Goal: Transaction & Acquisition: Purchase product/service

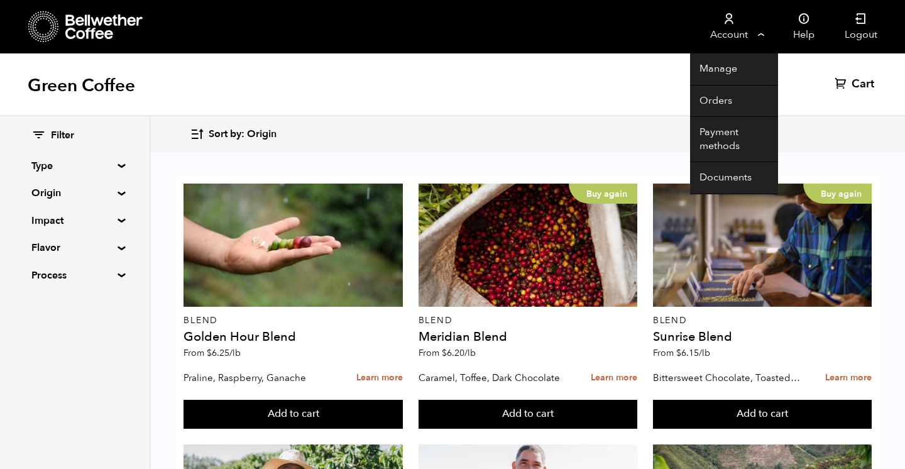
click at [735, 30] on link "Account" at bounding box center [728, 26] width 77 height 53
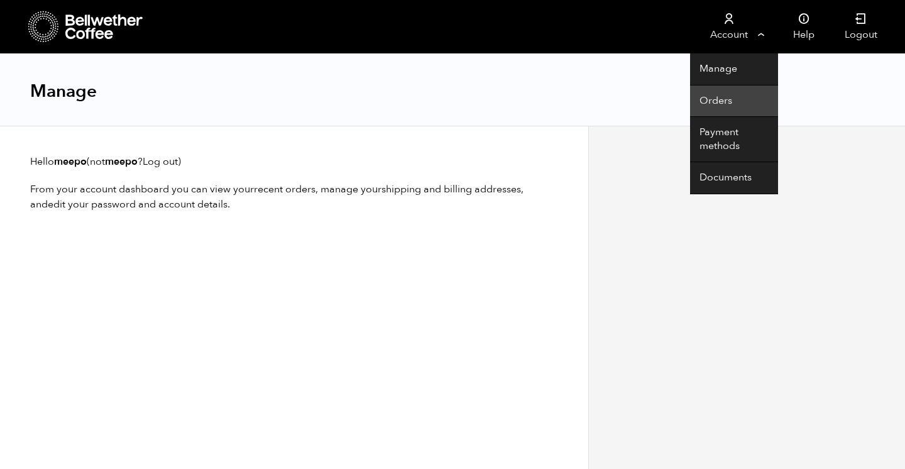
click at [720, 97] on link "Orders" at bounding box center [734, 101] width 88 height 32
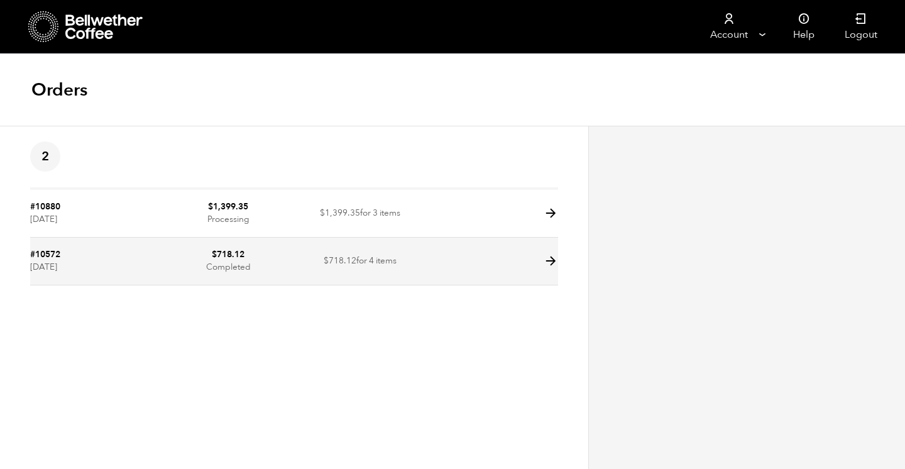
click at [432, 246] on td at bounding box center [492, 262] width 132 height 48
click at [553, 262] on icon at bounding box center [551, 261] width 14 height 14
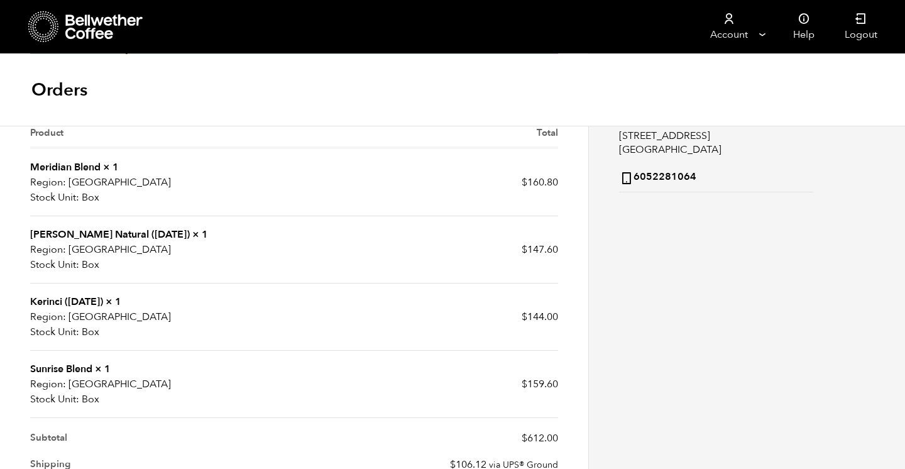
scroll to position [274, 0]
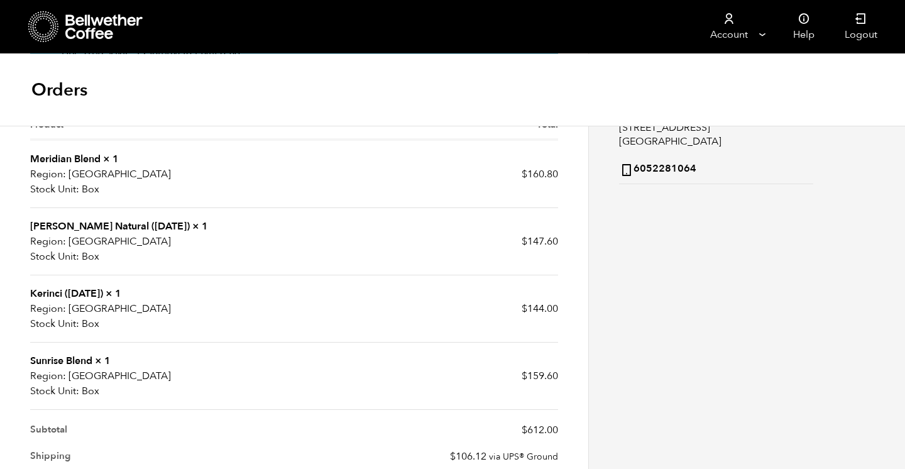
click at [32, 159] on link "Meridian Blend" at bounding box center [65, 159] width 70 height 14
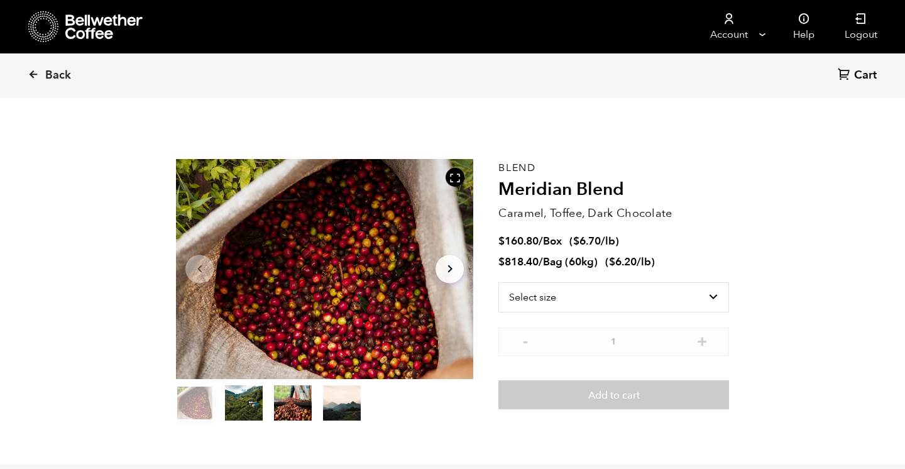
scroll to position [547, 538]
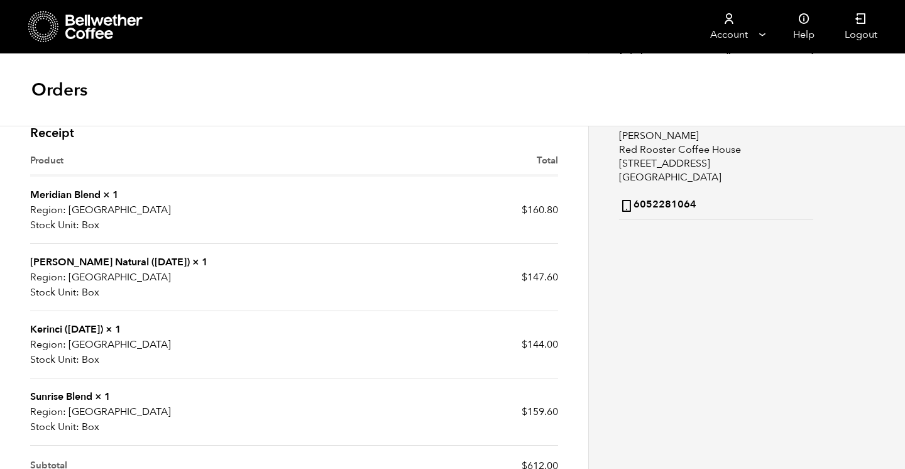
scroll to position [236, 0]
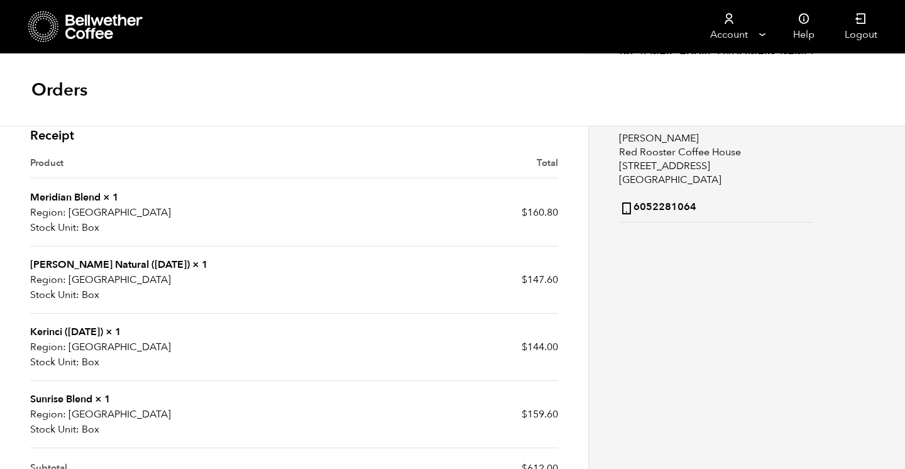
click at [29, 133] on div "Receipt Product Total Meridian Blend × 1 Region: USA Stock Unit: Box $ 160.80 S…" at bounding box center [294, 379] width 547 height 515
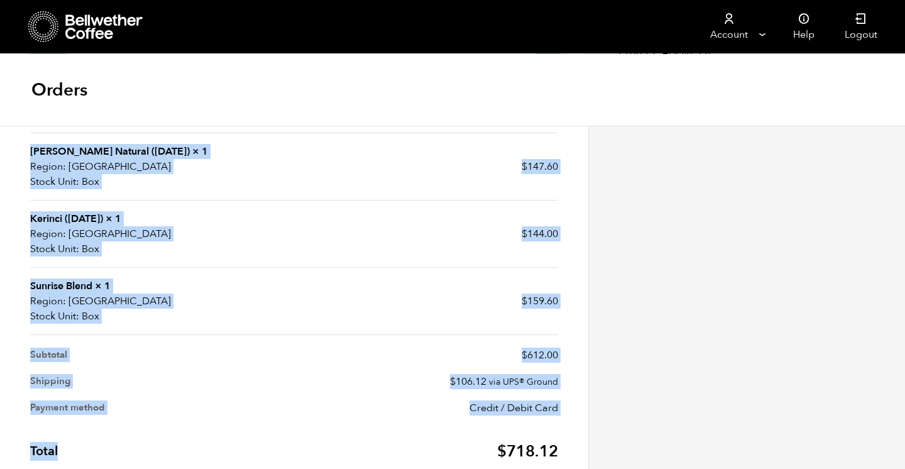
scroll to position [417, 0]
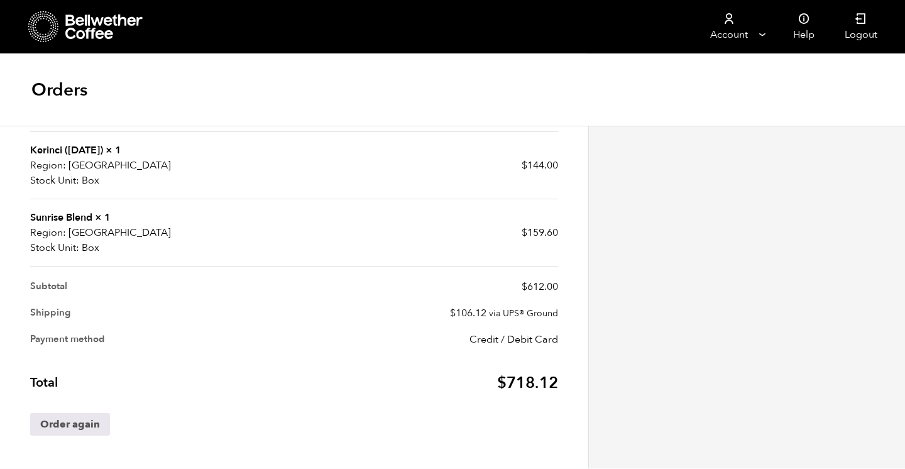
drag, startPoint x: 33, startPoint y: 133, endPoint x: 588, endPoint y: 379, distance: 607.1
click at [588, 379] on article "Order updates Wednesday 10th of September 2025, 07:05pm UPS TRACKING 1Z208AW703…" at bounding box center [294, 145] width 588 height 646
copy section "Receipt"
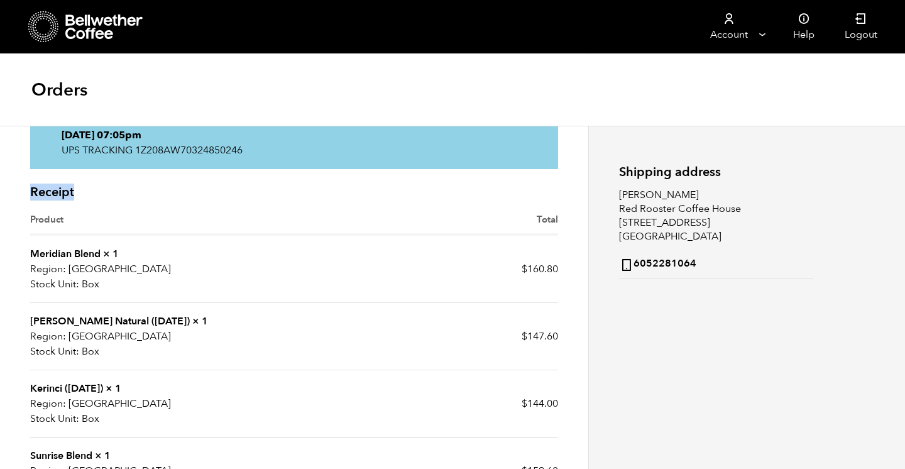
scroll to position [180, 0]
click at [487, 270] on td "$ 160.80" at bounding box center [426, 267] width 264 height 67
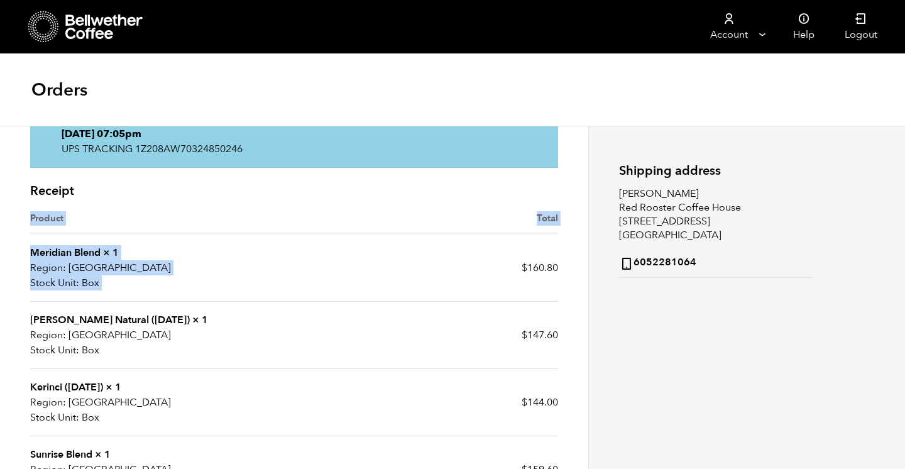
drag, startPoint x: 522, startPoint y: 270, endPoint x: 559, endPoint y: 270, distance: 37.7
click at [559, 270] on div "Receipt Product Total Meridian Blend × 1 Region: USA Stock Unit: Box $ 160.80 S…" at bounding box center [294, 434] width 547 height 515
click at [541, 268] on bdi "$ 160.80" at bounding box center [540, 268] width 36 height 14
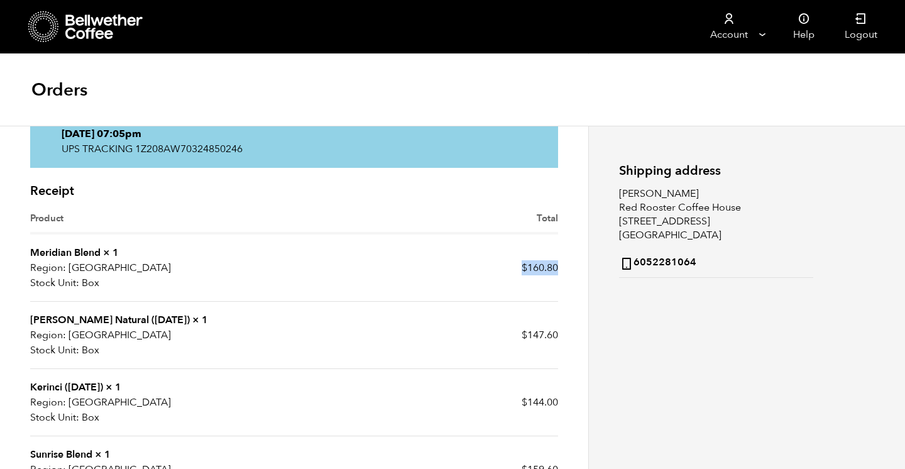
drag, startPoint x: 522, startPoint y: 267, endPoint x: 556, endPoint y: 265, distance: 34.0
click at [556, 265] on bdi "$ 160.80" at bounding box center [540, 268] width 36 height 14
copy bdi "$ 160.80"
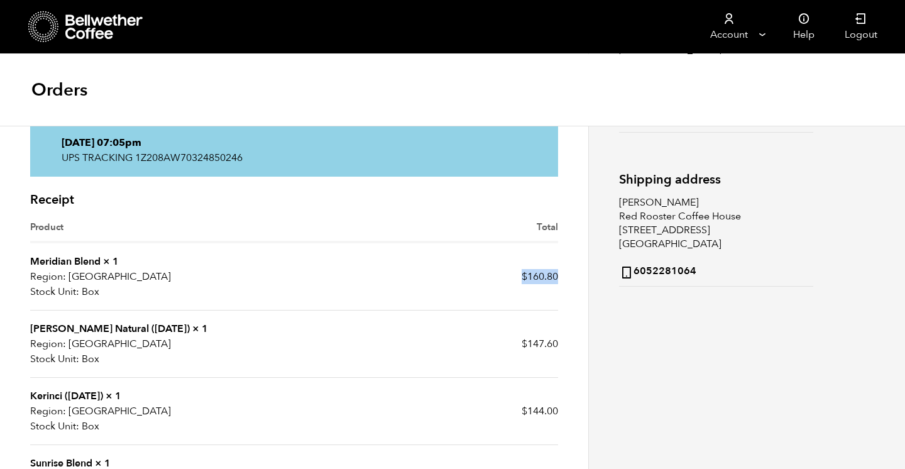
scroll to position [190, 0]
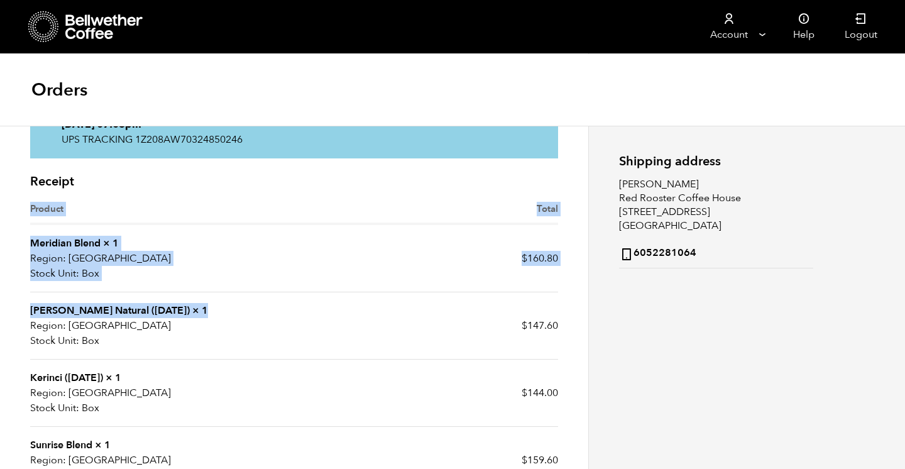
drag, startPoint x: 198, startPoint y: 309, endPoint x: 30, endPoint y: 311, distance: 167.9
click at [30, 311] on td "Shanta Golba Natural (OCT 24) × 1 Region: USA Stock Unit: Box" at bounding box center [162, 325] width 264 height 67
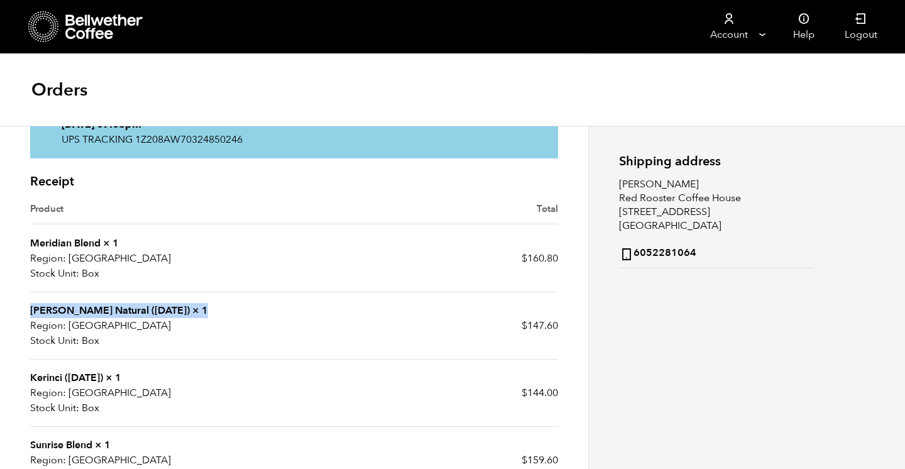
click at [225, 309] on td "Shanta Golba Natural (OCT 24) × 1 Region: USA Stock Unit: Box" at bounding box center [162, 325] width 264 height 67
drag, startPoint x: 213, startPoint y: 307, endPoint x: 32, endPoint y: 311, distance: 181.1
click at [32, 311] on td "Shanta Golba Natural (OCT 24) × 1 Region: USA Stock Unit: Box" at bounding box center [162, 325] width 264 height 67
copy td "Shanta Golba Natural (OCT 24) × 1"
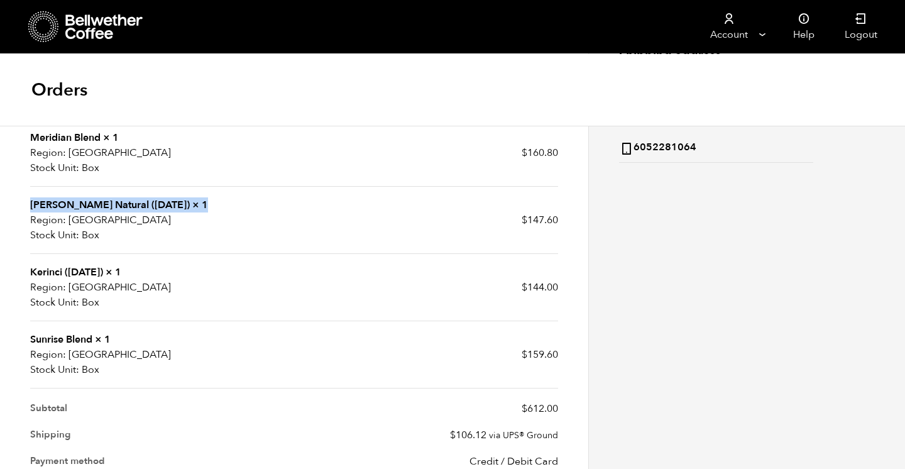
scroll to position [302, 0]
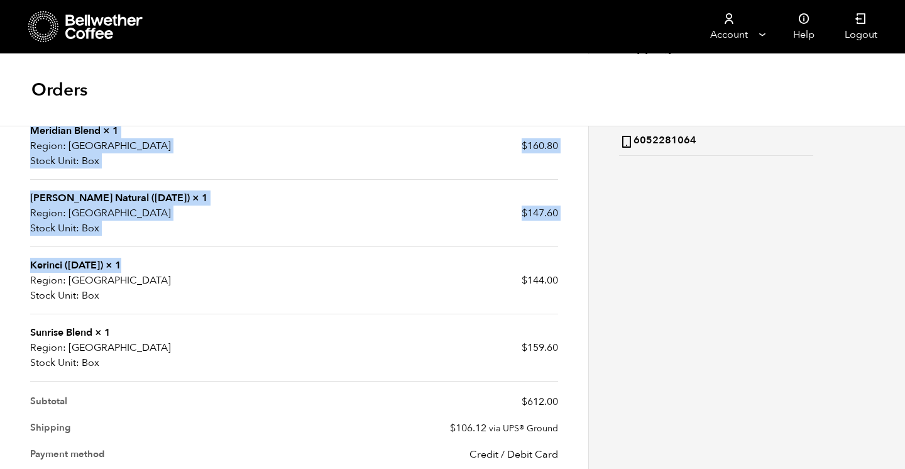
drag, startPoint x: 127, startPoint y: 265, endPoint x: 28, endPoint y: 266, distance: 98.7
click at [28, 266] on div "Receipt Product Total Meridian Blend × 1 Region: USA Stock Unit: Box $ 160.80 S…" at bounding box center [294, 312] width 547 height 515
click at [97, 252] on td "Kerinci (JAN 25) × 1 Region: USA Stock Unit: Box" at bounding box center [162, 280] width 264 height 67
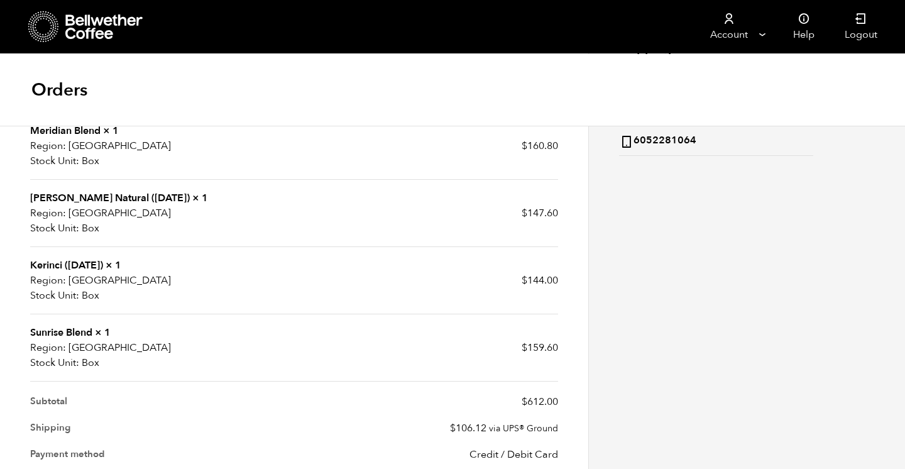
click at [124, 266] on td "Kerinci (JAN 25) × 1 Region: USA Stock Unit: Box" at bounding box center [162, 280] width 264 height 67
drag, startPoint x: 125, startPoint y: 264, endPoint x: 31, endPoint y: 258, distance: 94.5
click at [31, 258] on td "Kerinci (JAN 25) × 1 Region: USA Stock Unit: Box" at bounding box center [162, 280] width 264 height 67
copy td "Kerinci (JAN 25) × 1"
drag, startPoint x: 120, startPoint y: 331, endPoint x: 30, endPoint y: 333, distance: 89.9
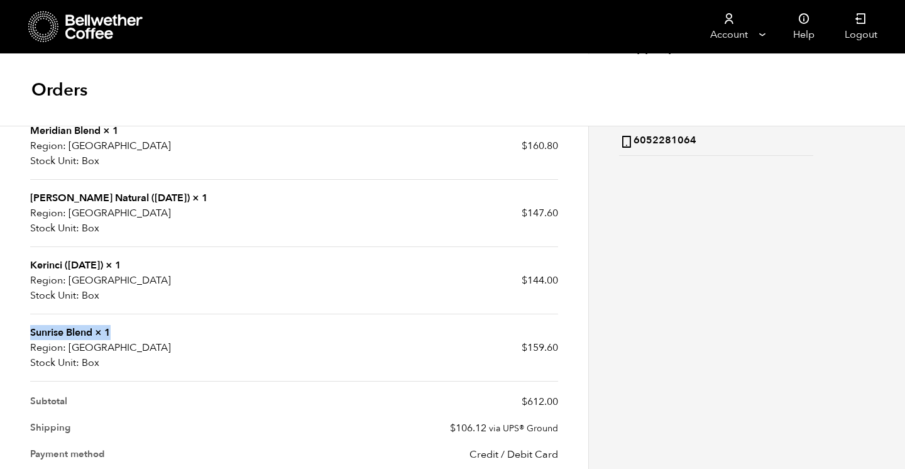
click at [30, 333] on td "Sunrise Blend × 1 Region: USA Stock Unit: Box" at bounding box center [162, 347] width 264 height 67
copy td "Sunrise Blend × 1"
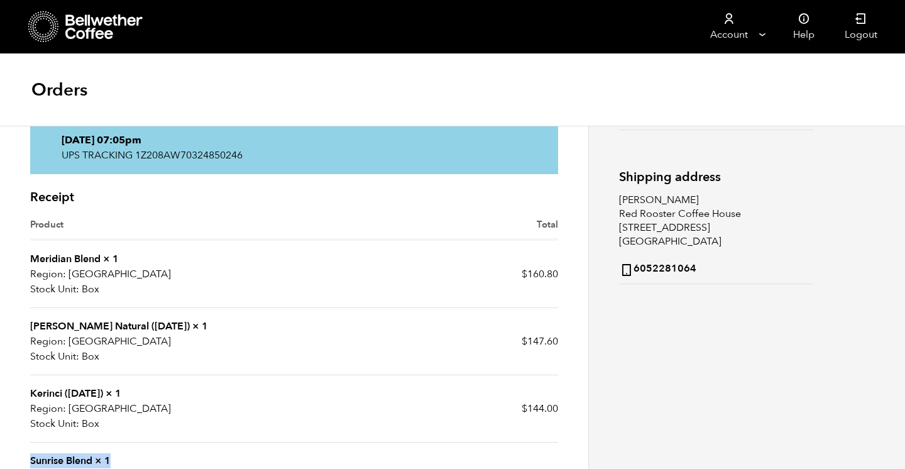
scroll to position [0, 0]
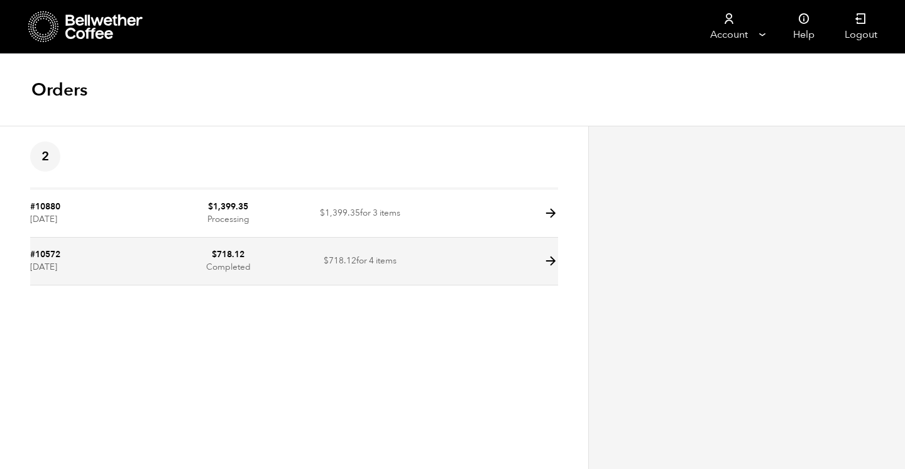
click at [556, 256] on icon at bounding box center [551, 261] width 14 height 14
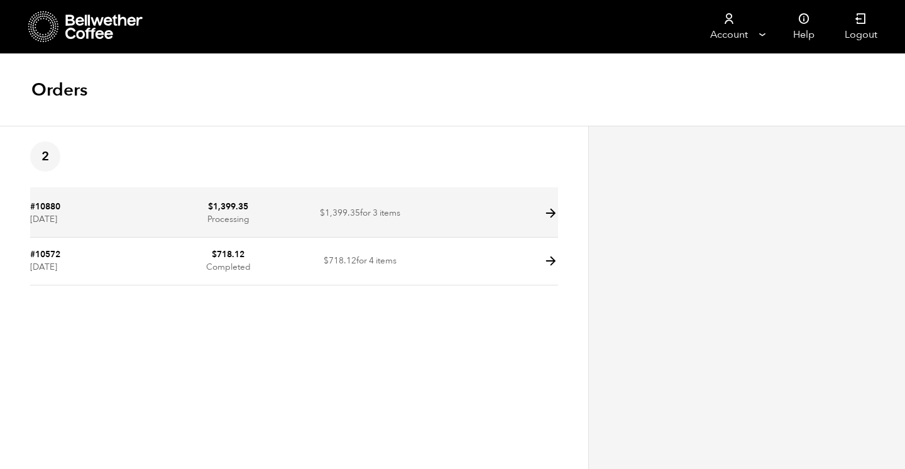
click at [250, 216] on td "$ 1,399.35 Processing" at bounding box center [228, 214] width 132 height 48
click at [553, 214] on icon at bounding box center [551, 213] width 14 height 14
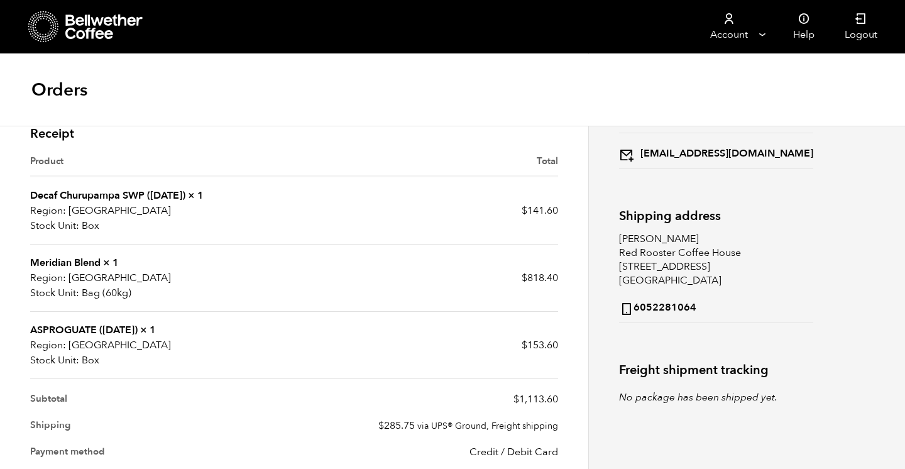
scroll to position [139, 0]
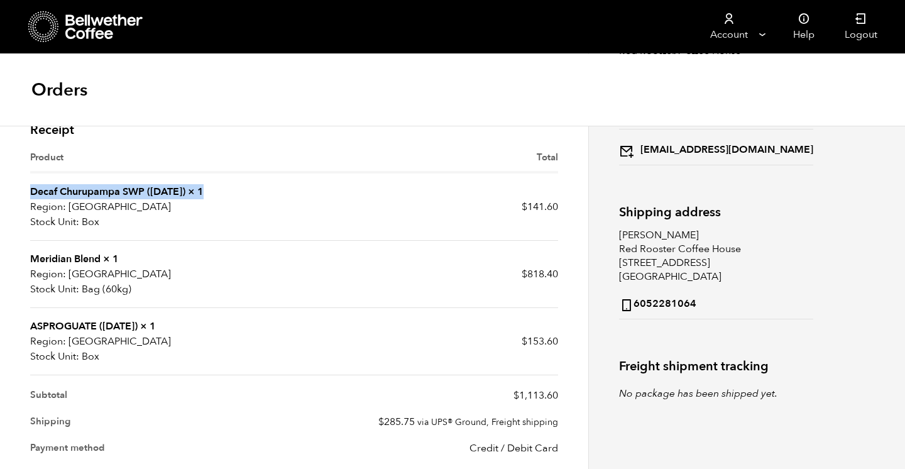
drag, startPoint x: 211, startPoint y: 192, endPoint x: 30, endPoint y: 194, distance: 180.4
click at [30, 194] on td "Decaf Churupampa SWP ([DATE]) × 1 Region: [GEOGRAPHIC_DATA] Stock Unit: Box" at bounding box center [162, 207] width 264 height 67
copy td "Decaf Churupampa SWP ([DATE]) × 1"
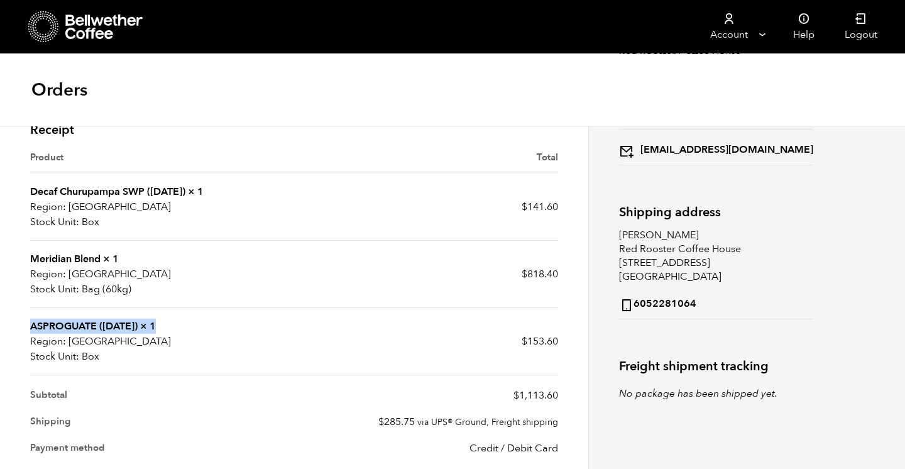
drag, startPoint x: 179, startPoint y: 322, endPoint x: 31, endPoint y: 325, distance: 147.7
click at [31, 325] on td "ASPROGUATE ([DATE]) × 1 Region: [GEOGRAPHIC_DATA] Stock Unit: Box" at bounding box center [162, 341] width 264 height 67
copy td "ASPROGUATE ([DATE]) × 1"
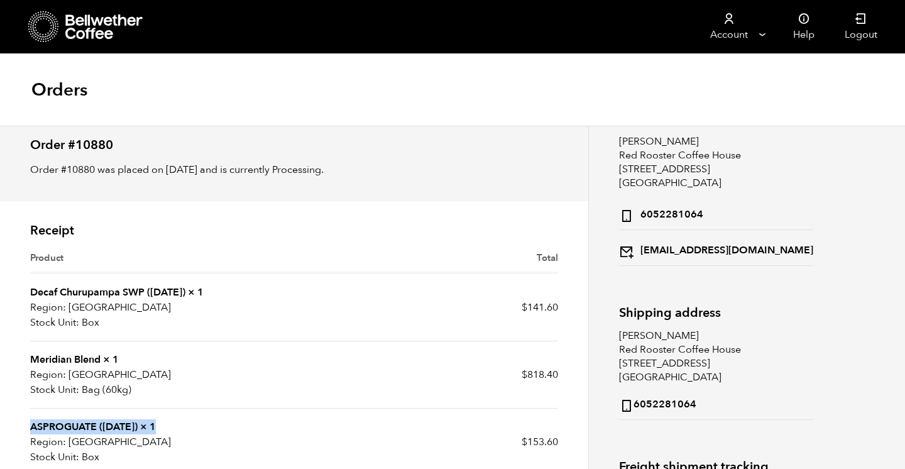
scroll to position [0, 0]
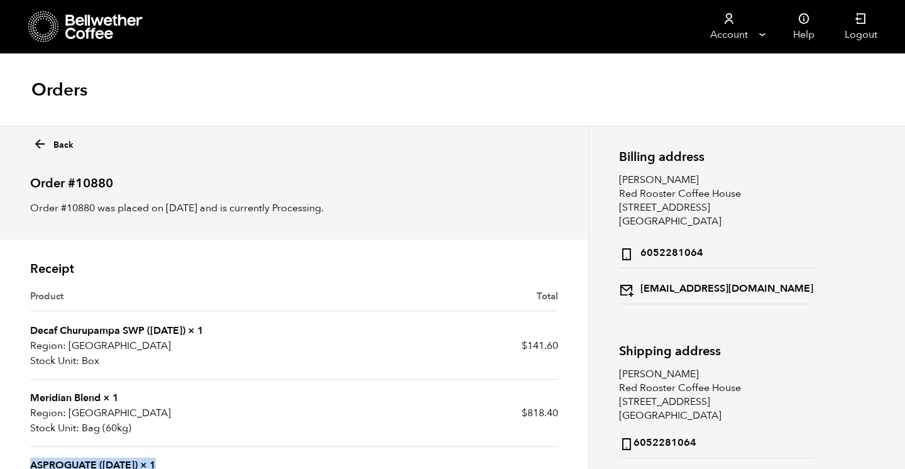
click at [66, 141] on link "Back" at bounding box center [53, 142] width 41 height 18
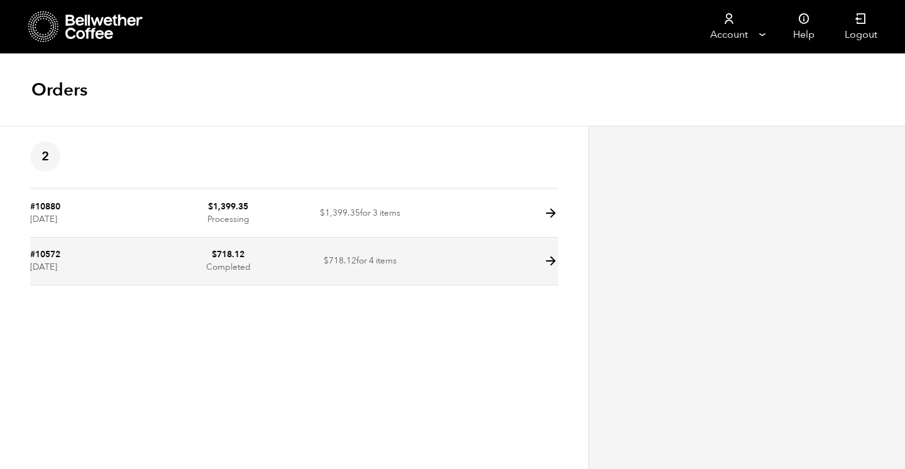
click at [218, 258] on bdi "$ 718.12" at bounding box center [228, 254] width 33 height 12
click at [551, 262] on icon at bounding box center [551, 261] width 14 height 14
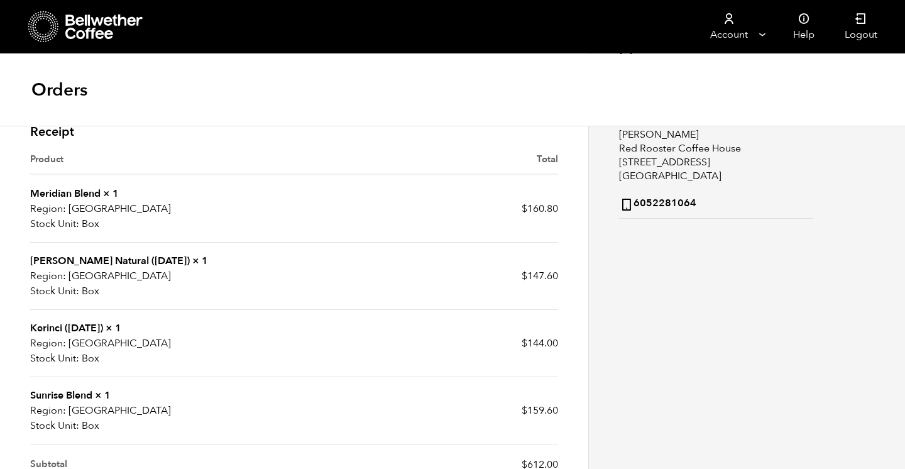
scroll to position [243, 0]
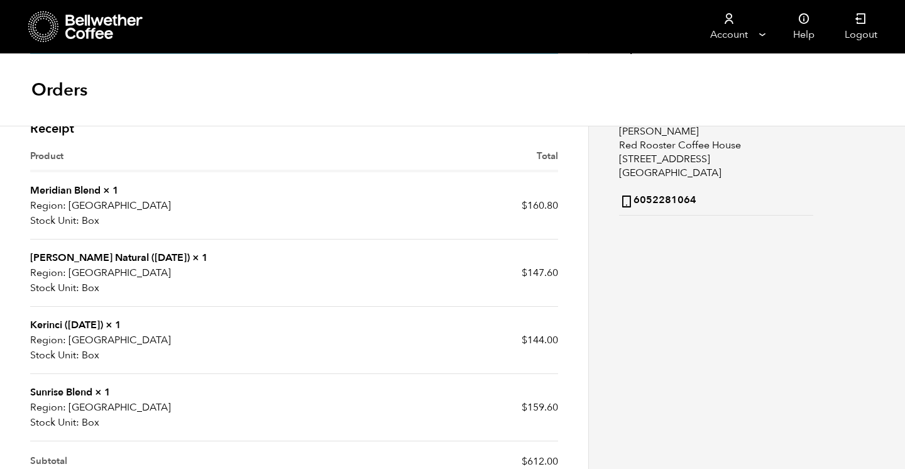
click at [444, 165] on th "Total" at bounding box center [426, 160] width 264 height 23
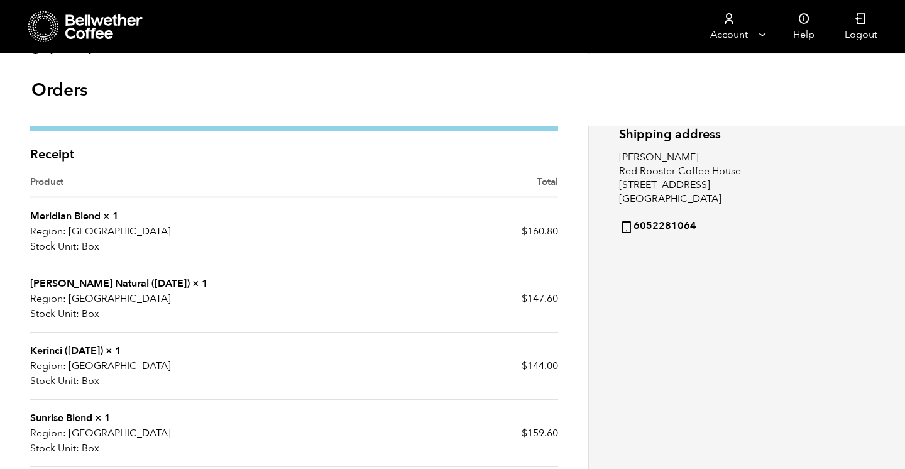
scroll to position [0, 0]
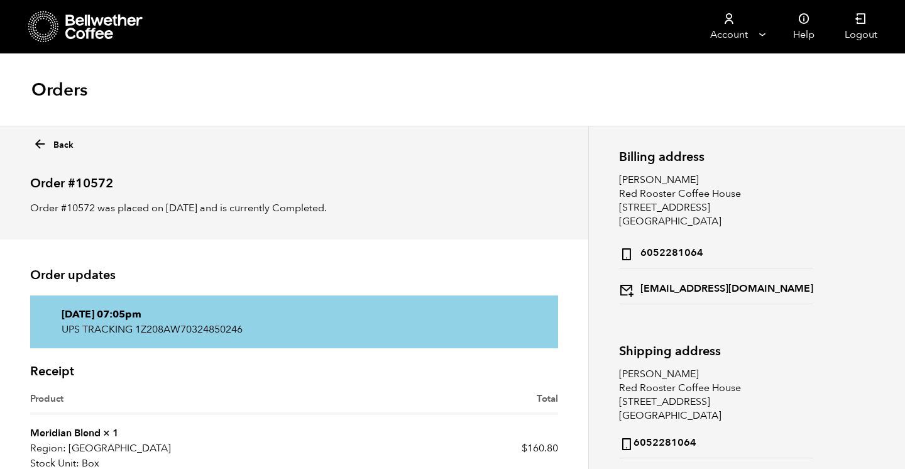
click at [67, 142] on link "Back" at bounding box center [53, 142] width 41 height 18
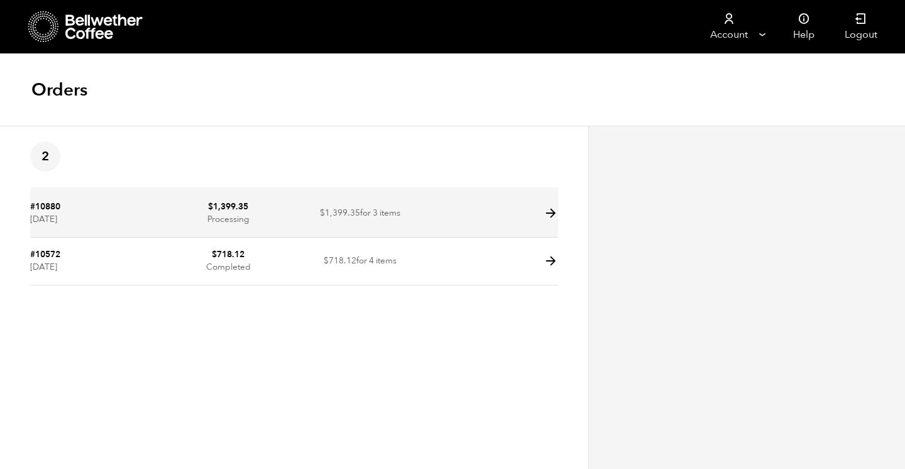
click at [230, 212] on td "$ 1,399.35 Processing" at bounding box center [228, 214] width 132 height 48
click at [553, 214] on icon at bounding box center [551, 213] width 14 height 14
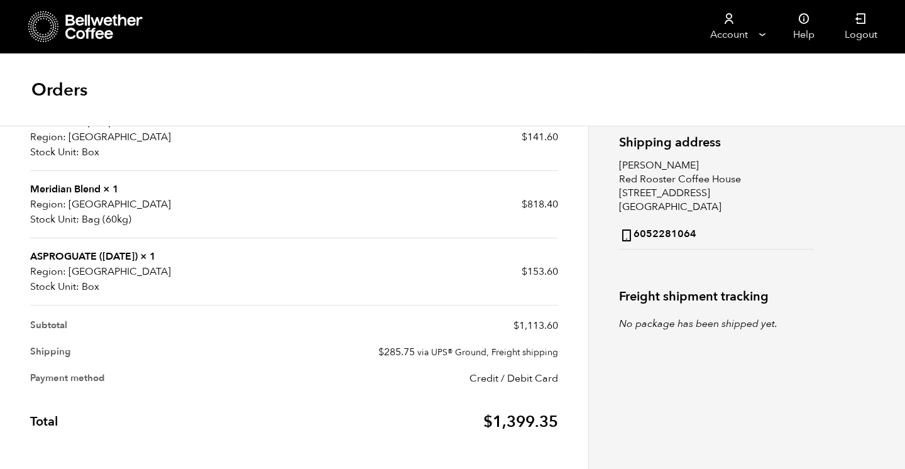
scroll to position [212, 0]
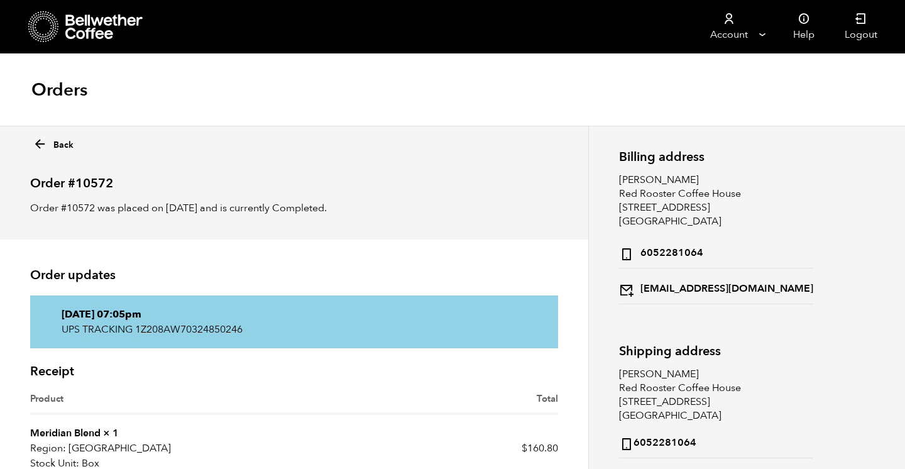
click at [63, 143] on link "Back" at bounding box center [53, 142] width 41 height 18
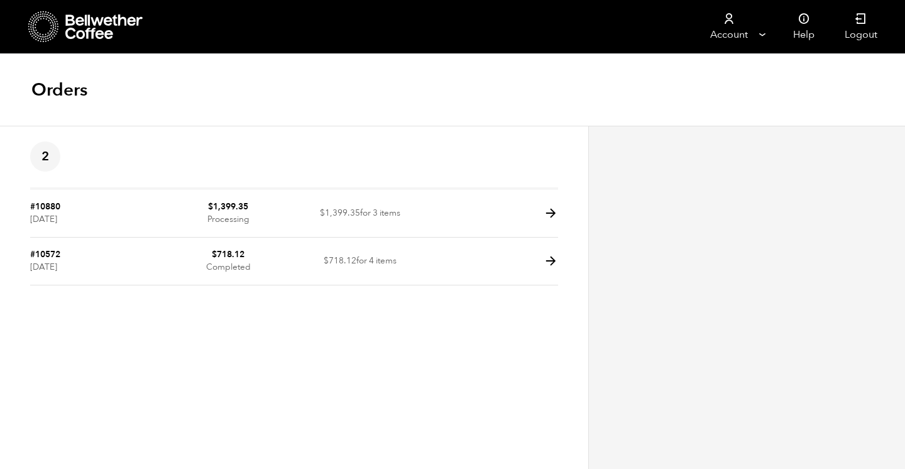
click at [57, 156] on span "2" at bounding box center [45, 156] width 30 height 30
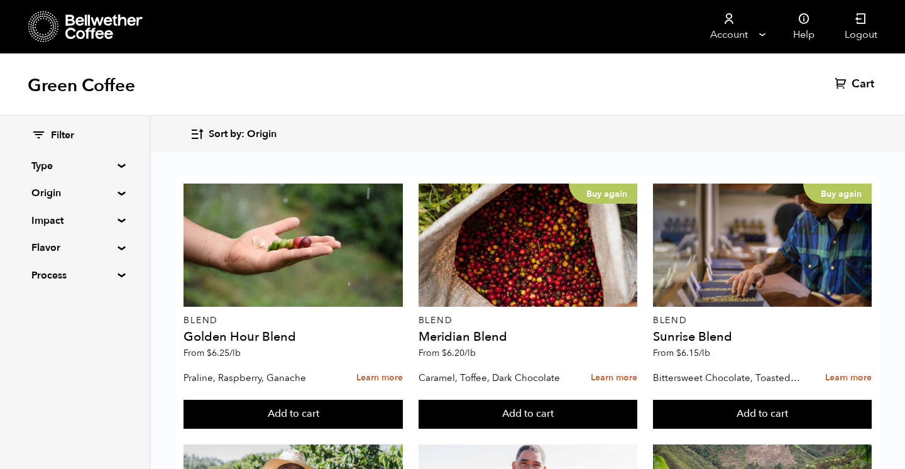
click at [99, 21] on icon at bounding box center [104, 26] width 79 height 25
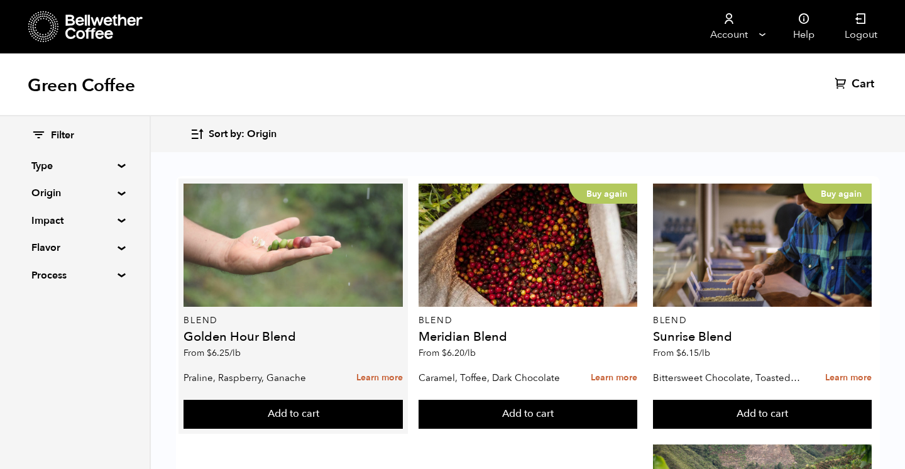
scroll to position [80, 0]
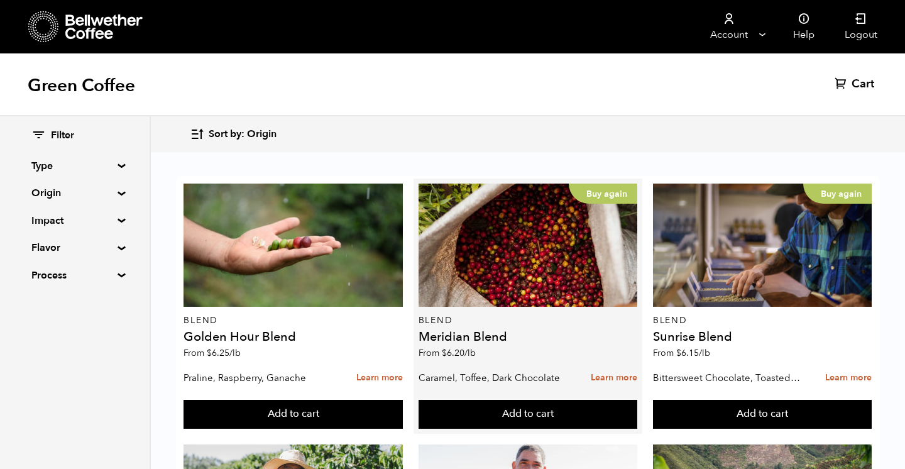
click at [472, 250] on div "Buy again Blend Meridian Blend From $ 6.20 /lb" at bounding box center [528, 275] width 219 height 182
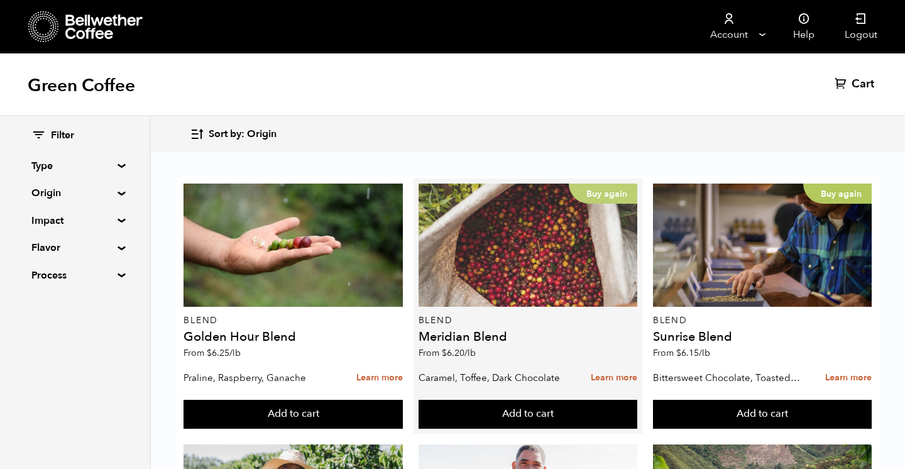
scroll to position [0, 0]
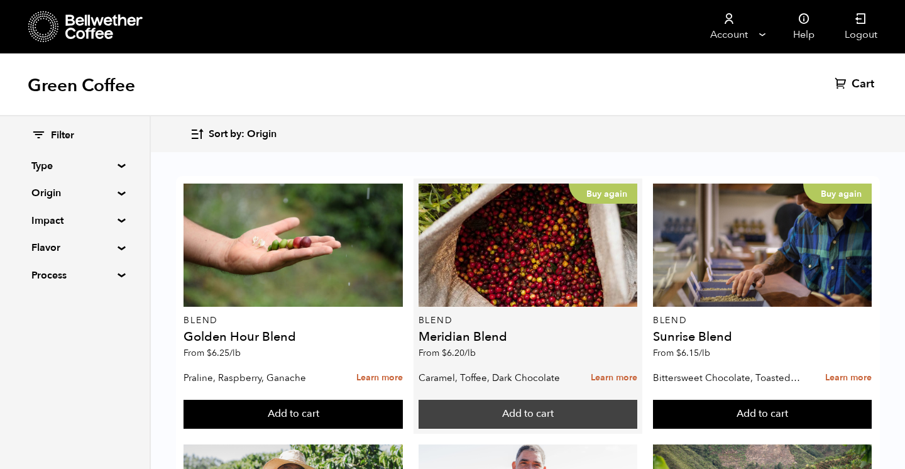
click at [504, 405] on button "Add to cart" at bounding box center [528, 414] width 219 height 29
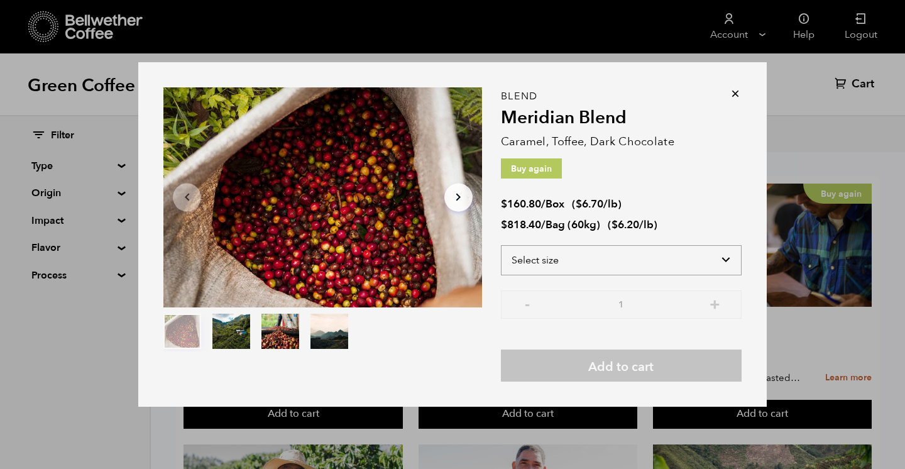
click at [638, 259] on select "Select size Bag (60kg) (132 lbs) Box (24 lbs)" at bounding box center [621, 260] width 241 height 30
select select "box"
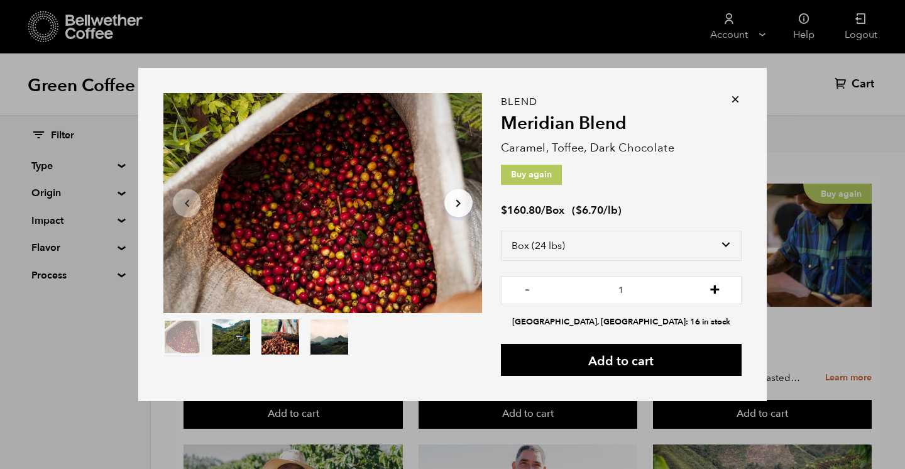
click at [713, 287] on button "+" at bounding box center [715, 288] width 16 height 13
type input "5"
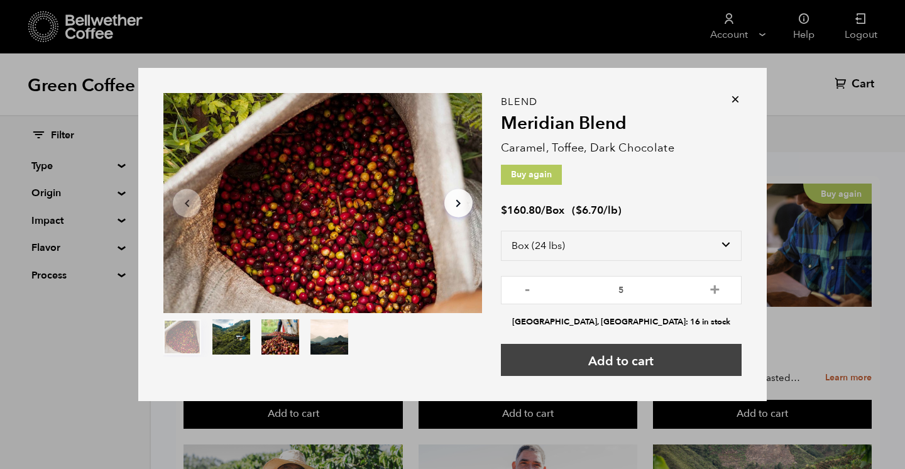
click at [655, 361] on button "Add to cart" at bounding box center [621, 360] width 241 height 32
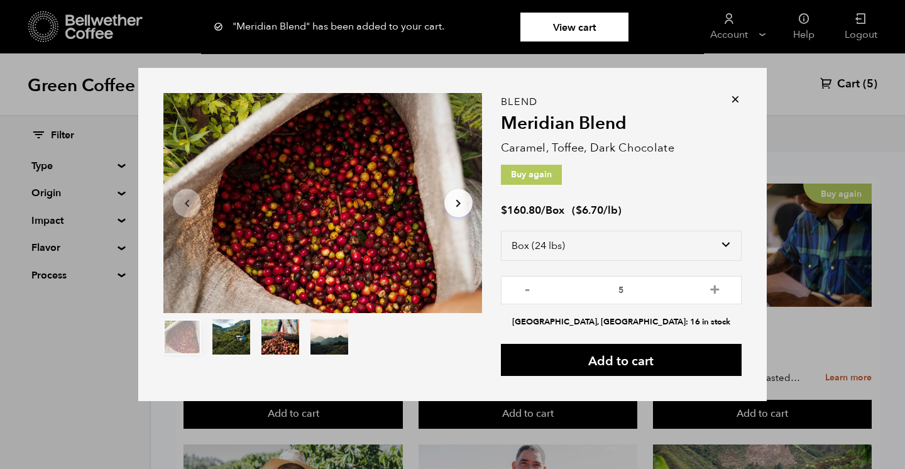
click at [735, 97] on icon at bounding box center [735, 99] width 13 height 13
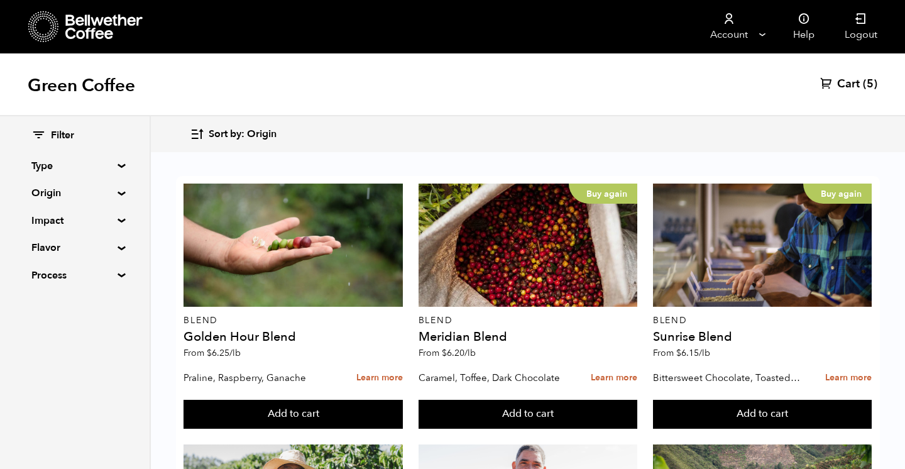
click at [859, 83] on link "Cart (5)" at bounding box center [848, 84] width 57 height 15
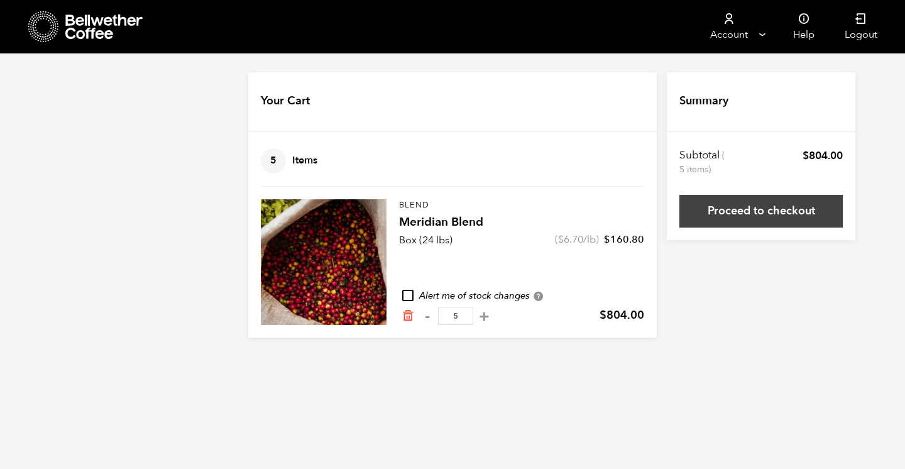
click at [747, 210] on link "Proceed to checkout" at bounding box center [761, 211] width 163 height 33
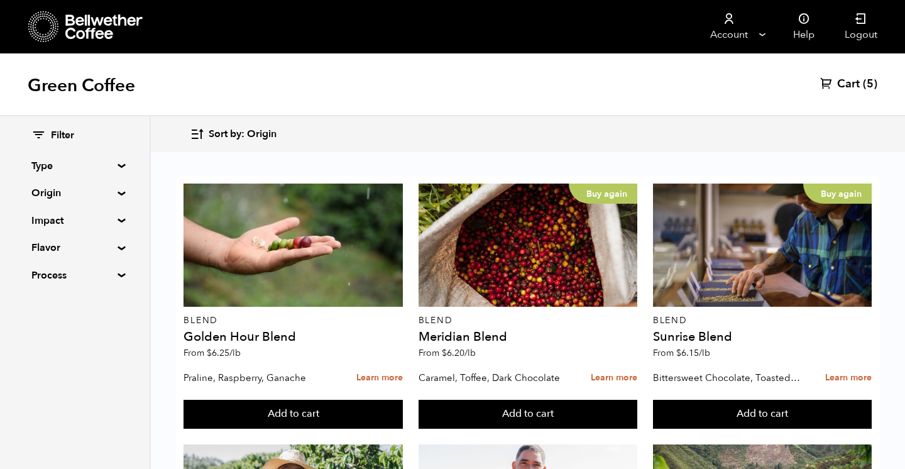
click at [852, 82] on span "Cart" at bounding box center [848, 84] width 23 height 15
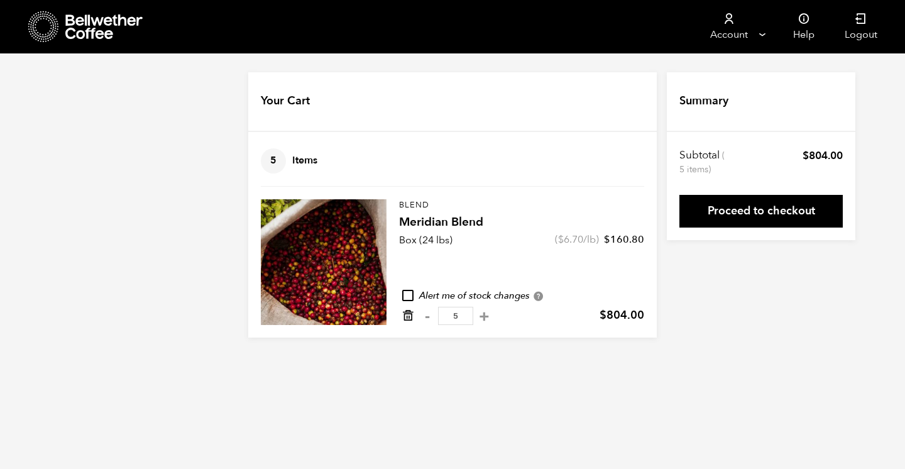
click at [407, 317] on icon "Remove from cart" at bounding box center [408, 315] width 13 height 13
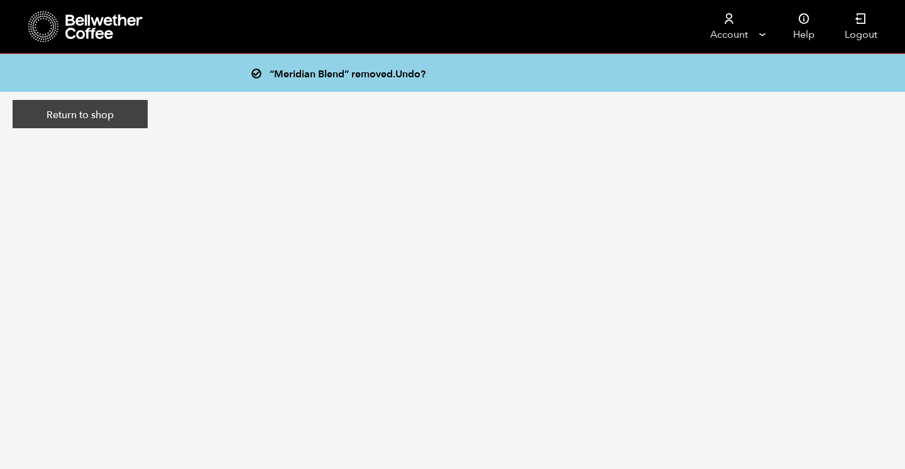
click at [71, 119] on link "Return to shop" at bounding box center [80, 114] width 135 height 29
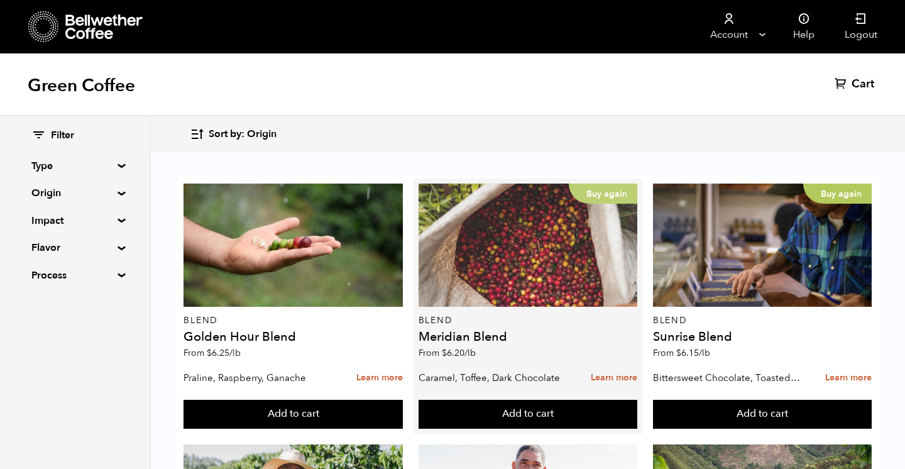
click at [512, 264] on div "Buy again" at bounding box center [528, 245] width 219 height 123
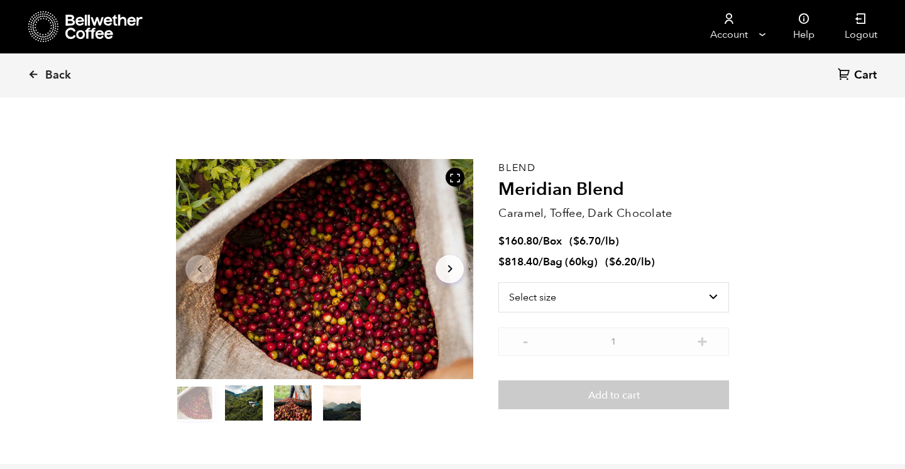
scroll to position [547, 538]
click at [594, 300] on select "Select size Bag (60kg) (132 lbs) Box (24 lbs)" at bounding box center [613, 297] width 231 height 30
select select "bag-3"
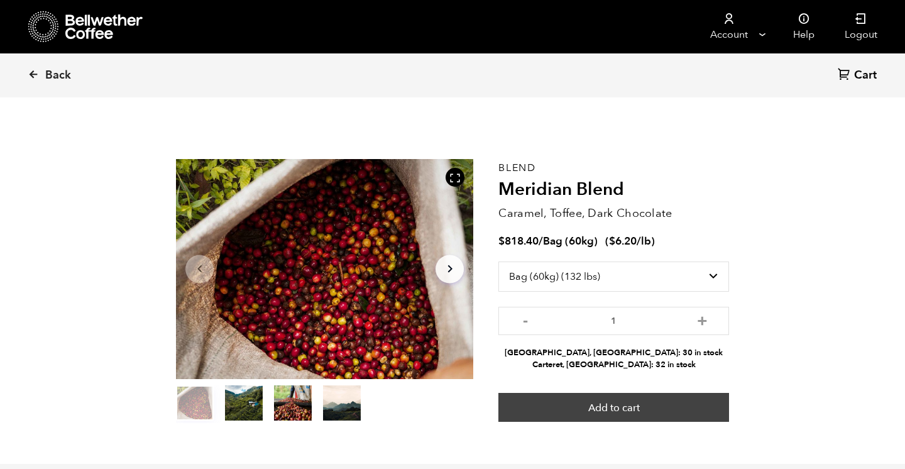
click at [593, 410] on button "Add to cart" at bounding box center [613, 407] width 231 height 29
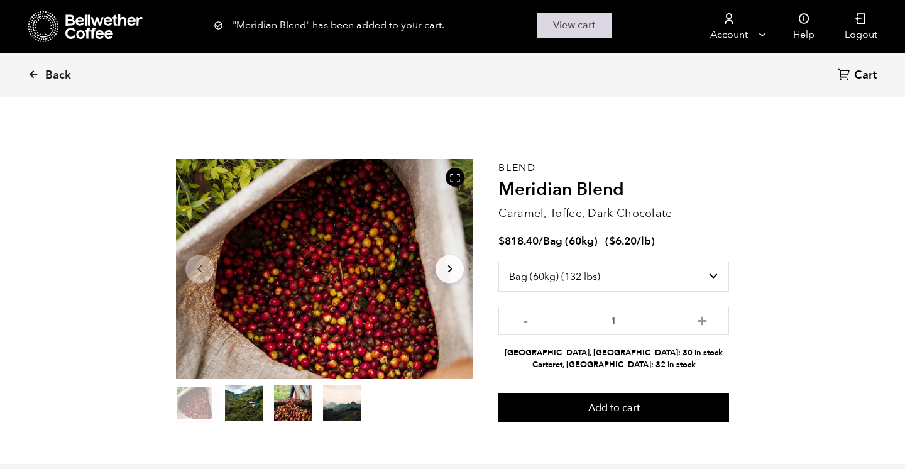
click at [569, 21] on link "View cart" at bounding box center [574, 26] width 75 height 26
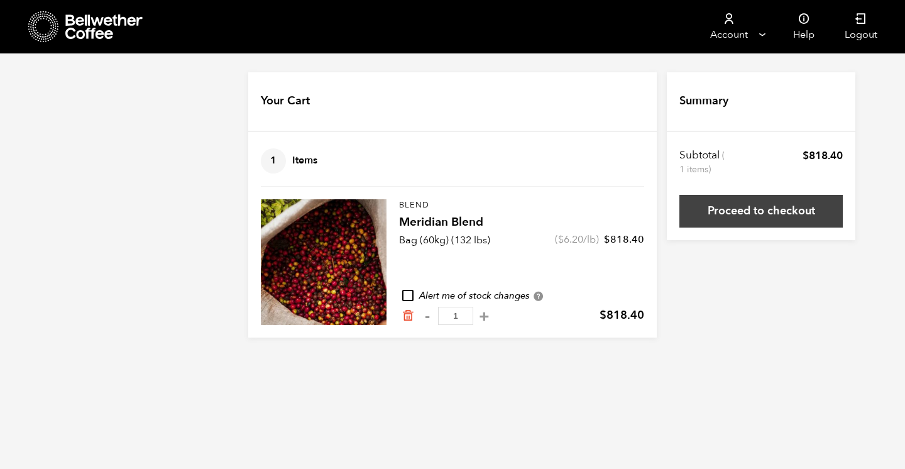
click at [764, 211] on link "Proceed to checkout" at bounding box center [761, 211] width 163 height 33
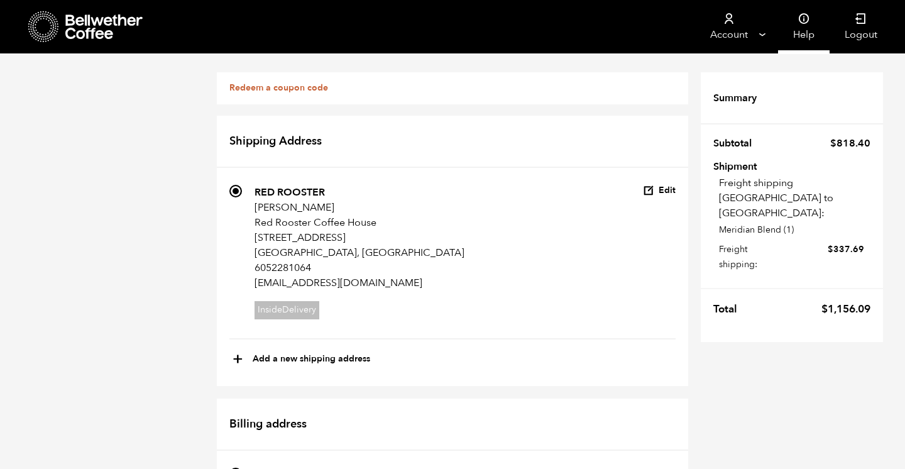
click at [807, 25] on link "Help" at bounding box center [804, 26] width 52 height 53
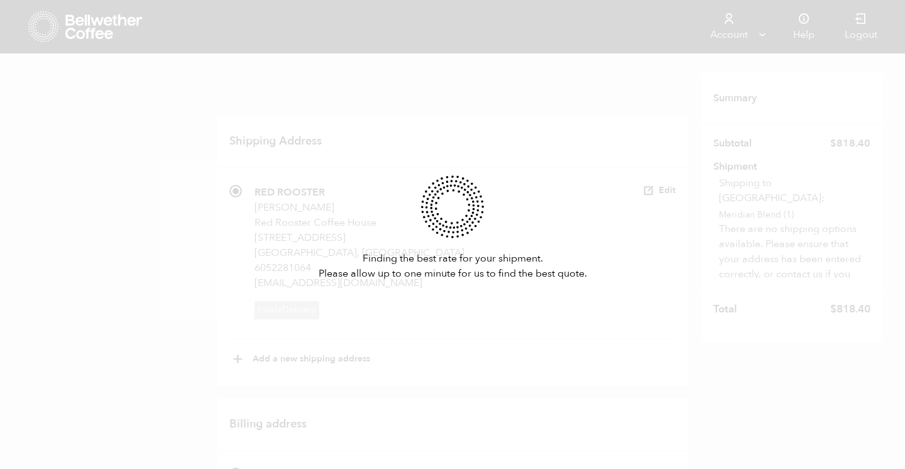
click at [179, 148] on div "Finding the best rate for your shipment. Please allow up to one minute for us t…" at bounding box center [452, 234] width 905 height 469
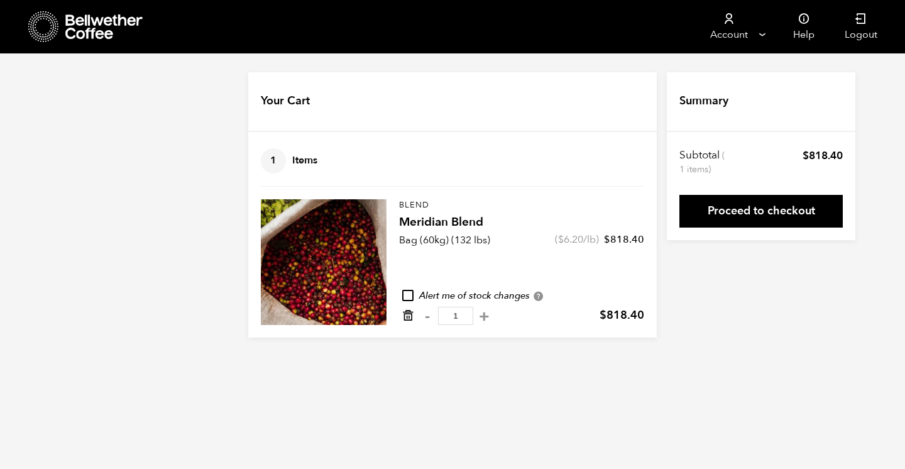
click at [407, 314] on icon "Remove from cart" at bounding box center [408, 315] width 13 height 13
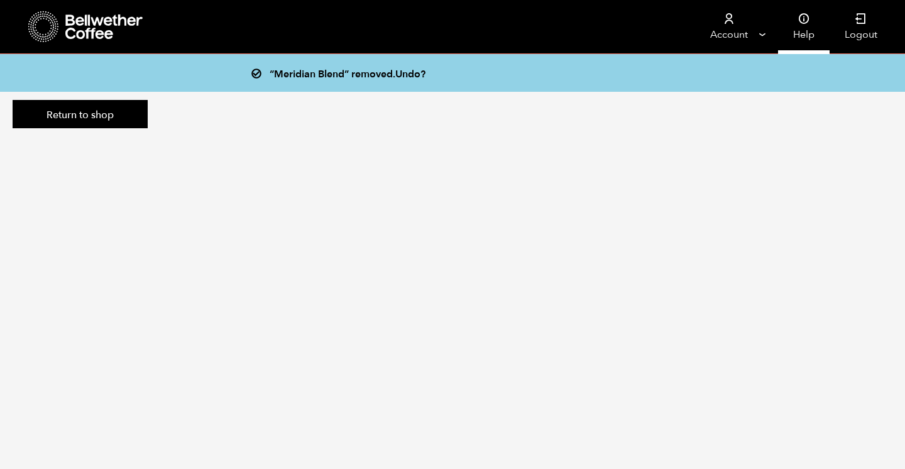
click at [807, 18] on icon at bounding box center [804, 19] width 13 height 13
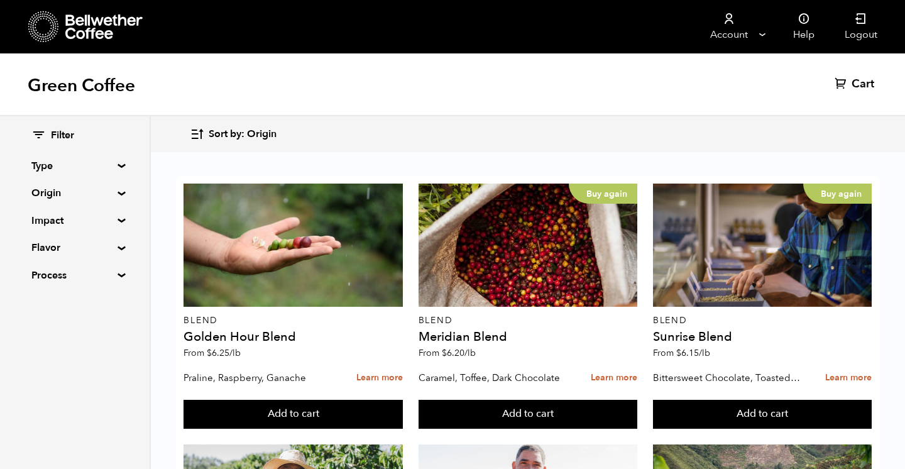
click at [491, 400] on button "Add to cart" at bounding box center [528, 414] width 219 height 29
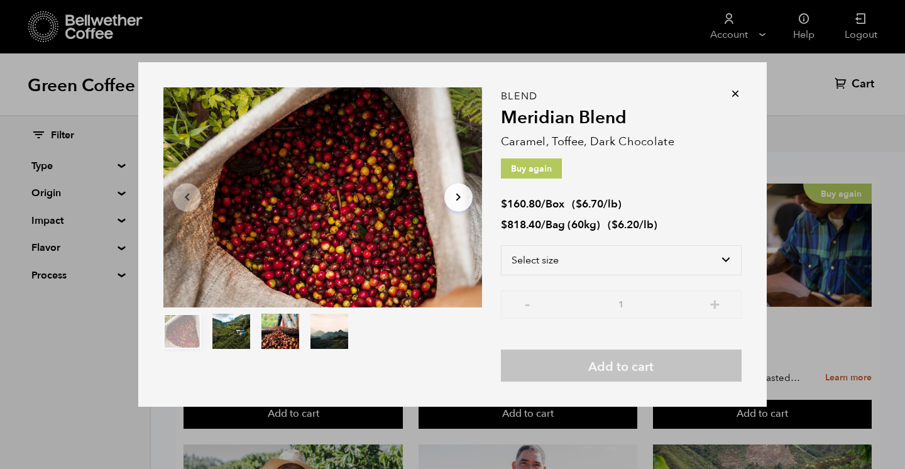
scroll to position [85, 0]
click at [702, 212] on ul "$ 160.80 / Box ( $ 6.70 /lb ) $ 818.40 / Bag (60kg) ( $ 6.20 /lb )" at bounding box center [621, 214] width 241 height 35
click at [673, 258] on select "Select size Bag (60kg) (132 lbs) Box (24 lbs)" at bounding box center [621, 260] width 241 height 30
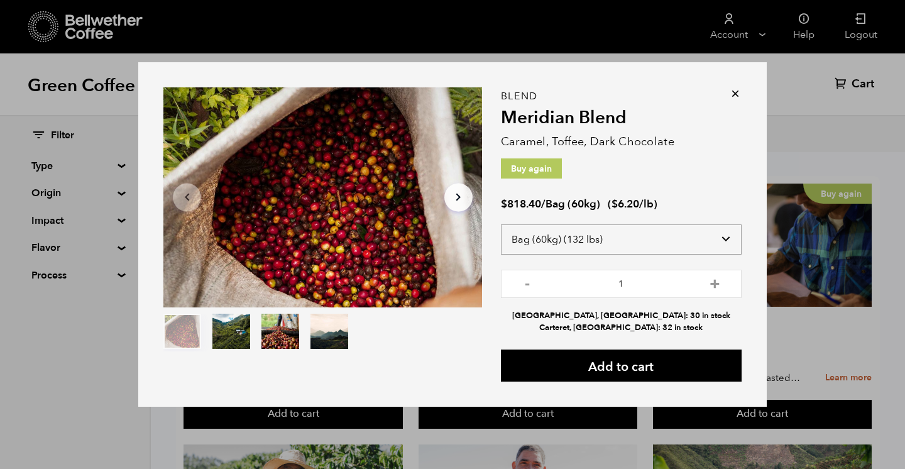
click at [667, 241] on select "Select size Bag (60kg) (132 lbs) Box (24 lbs)" at bounding box center [621, 239] width 241 height 30
select select "box"
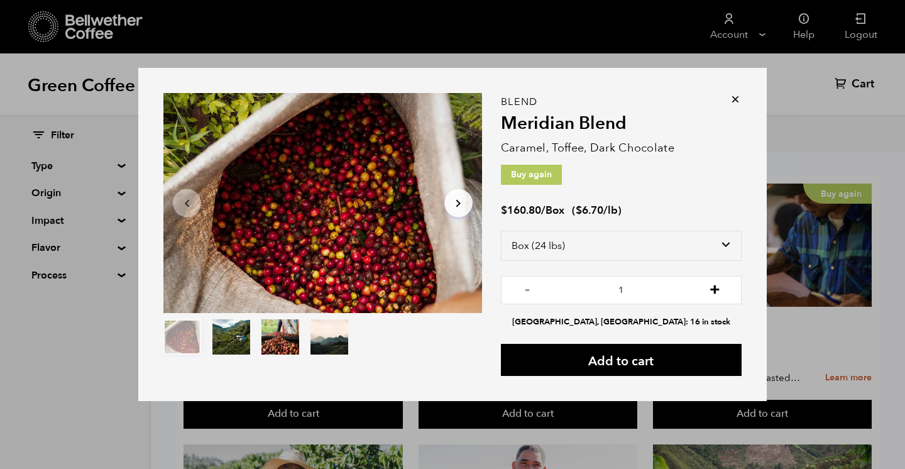
click at [712, 292] on button "+" at bounding box center [715, 288] width 16 height 13
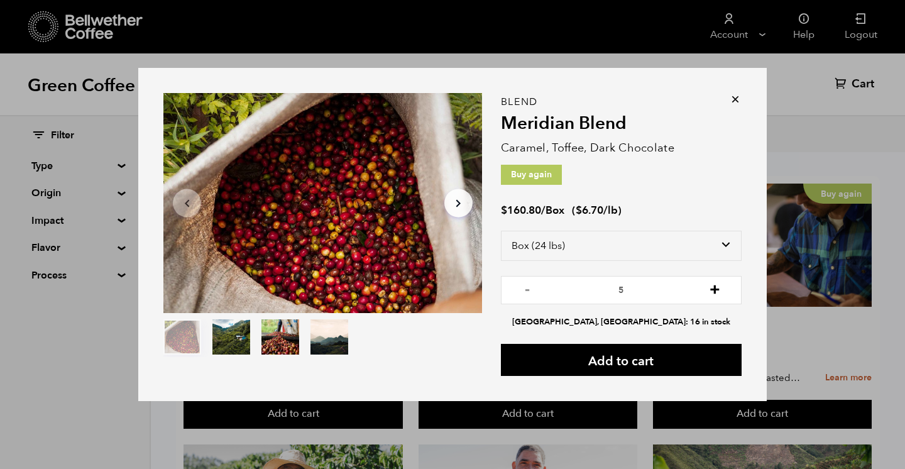
type input "6"
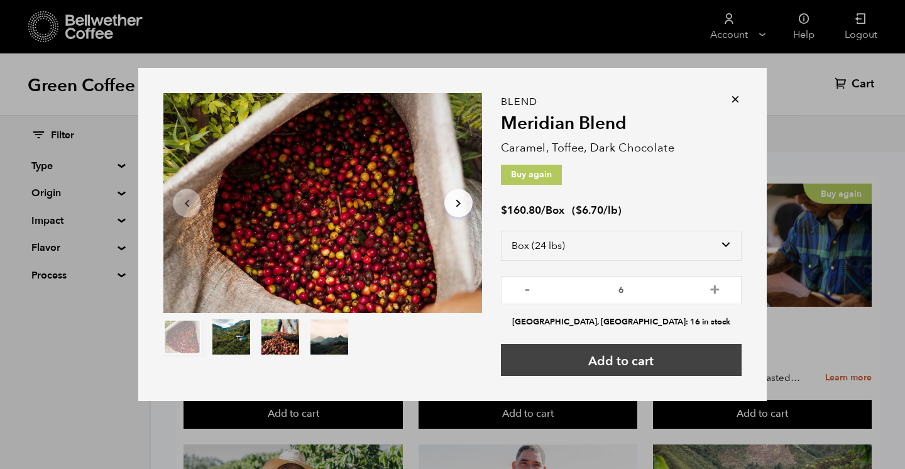
click at [625, 356] on button "Add to cart" at bounding box center [621, 360] width 241 height 32
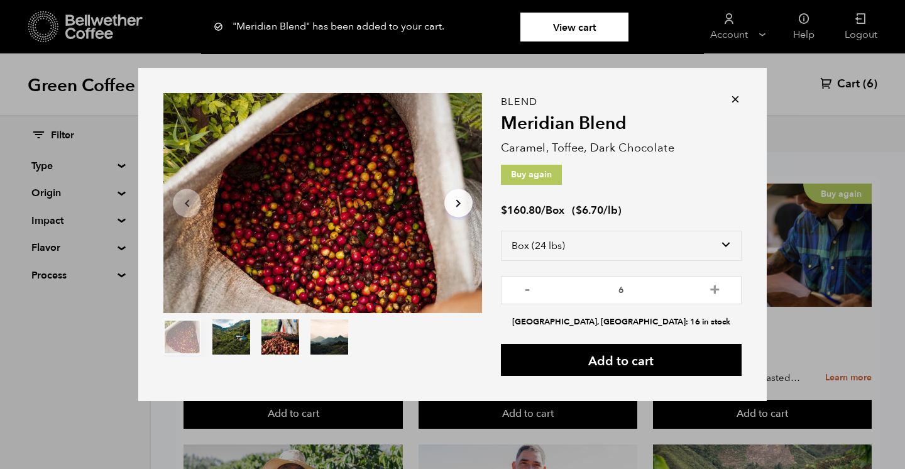
click at [554, 13] on link "View cart" at bounding box center [575, 27] width 108 height 29
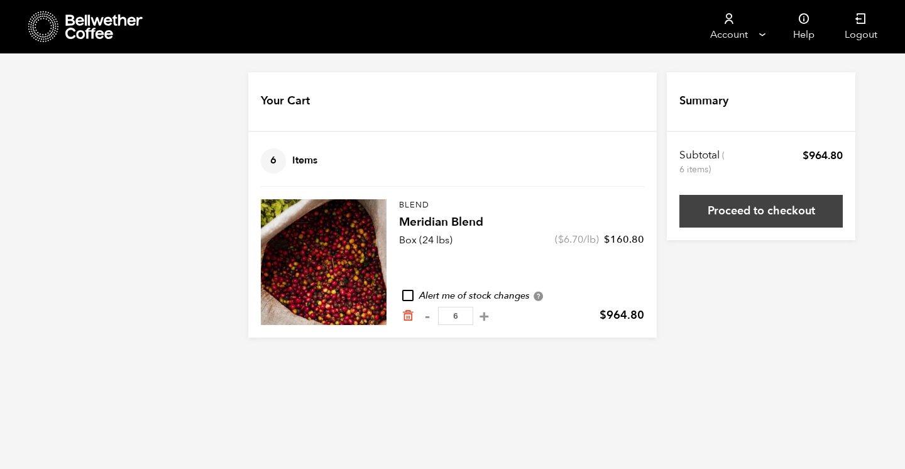
click at [734, 210] on link "Proceed to checkout" at bounding box center [761, 211] width 163 height 33
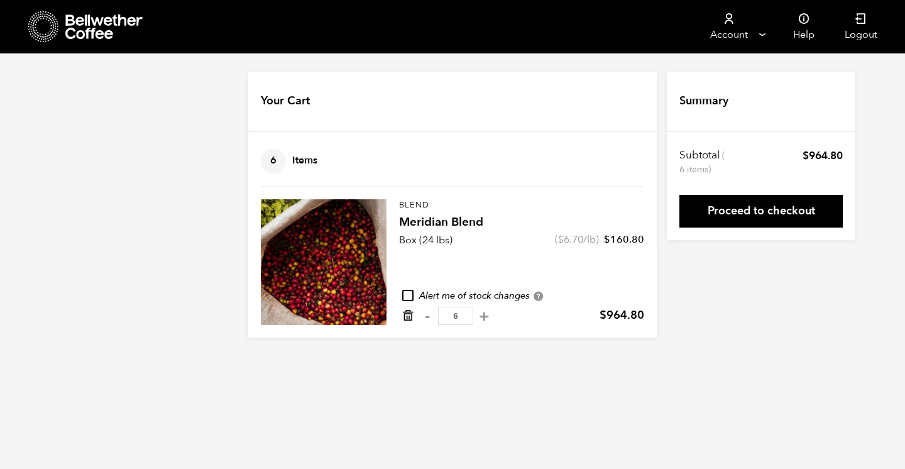
click at [410, 317] on icon "Remove from cart" at bounding box center [408, 315] width 13 height 13
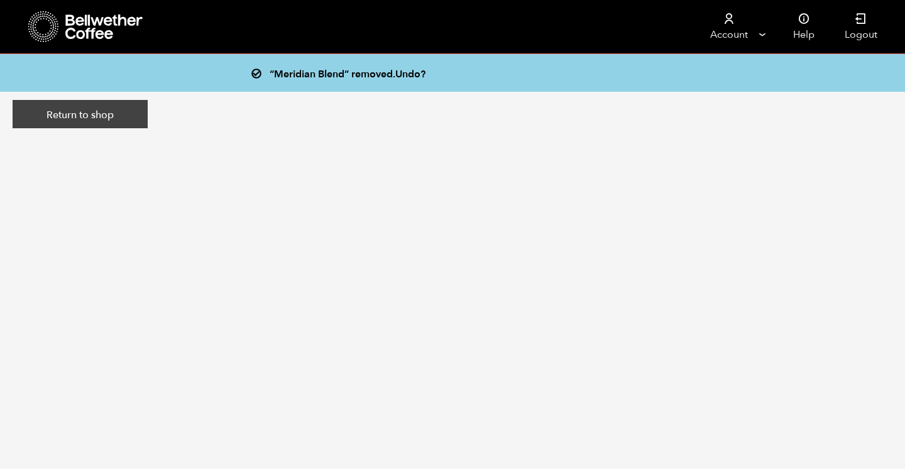
click at [83, 109] on link "Return to shop" at bounding box center [80, 114] width 135 height 29
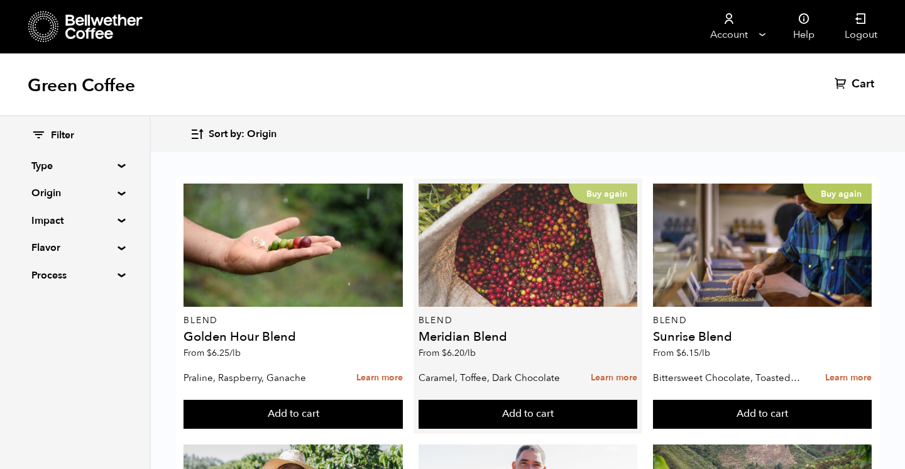
click at [467, 285] on div "Buy again" at bounding box center [528, 245] width 219 height 123
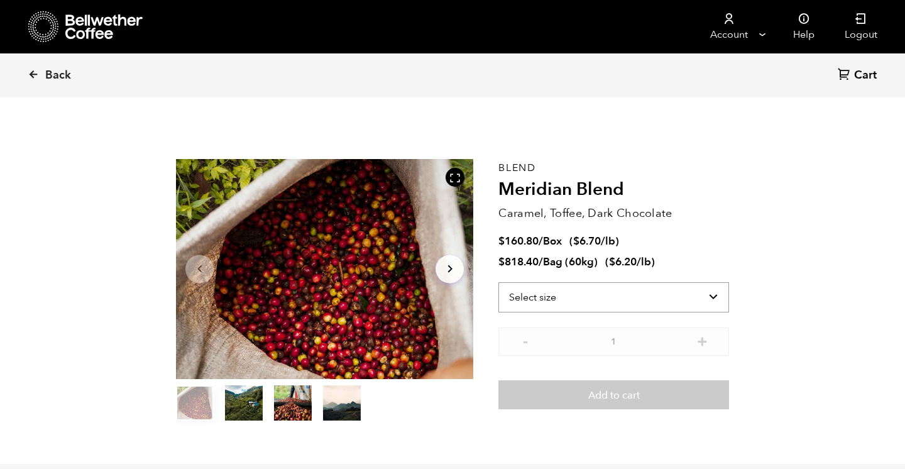
scroll to position [547, 538]
click at [551, 294] on select "Select size Bag (60kg) (132 lbs) Box (24 lbs)" at bounding box center [613, 297] width 231 height 30
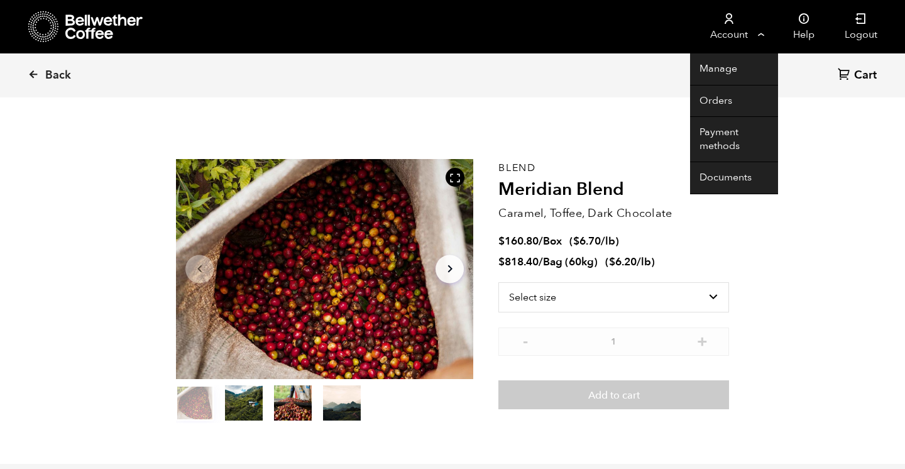
click at [731, 27] on link "Account" at bounding box center [728, 26] width 77 height 53
click at [727, 97] on link "Orders" at bounding box center [734, 101] width 88 height 32
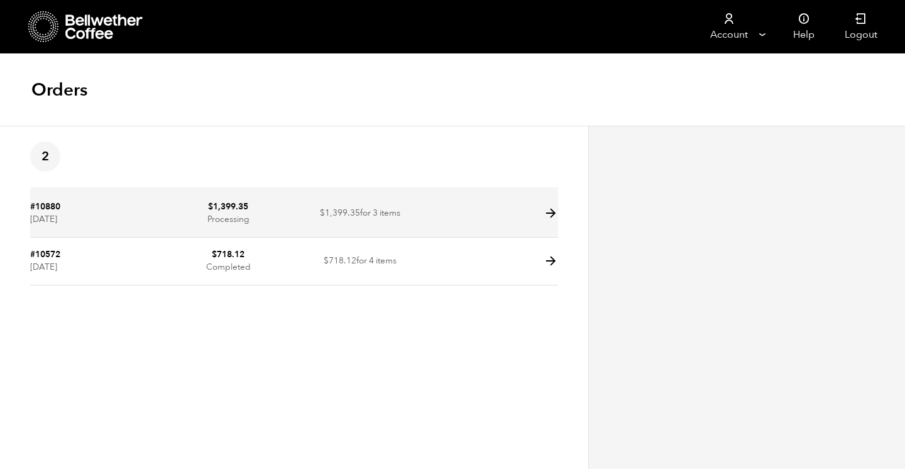
click at [439, 209] on td at bounding box center [492, 214] width 132 height 48
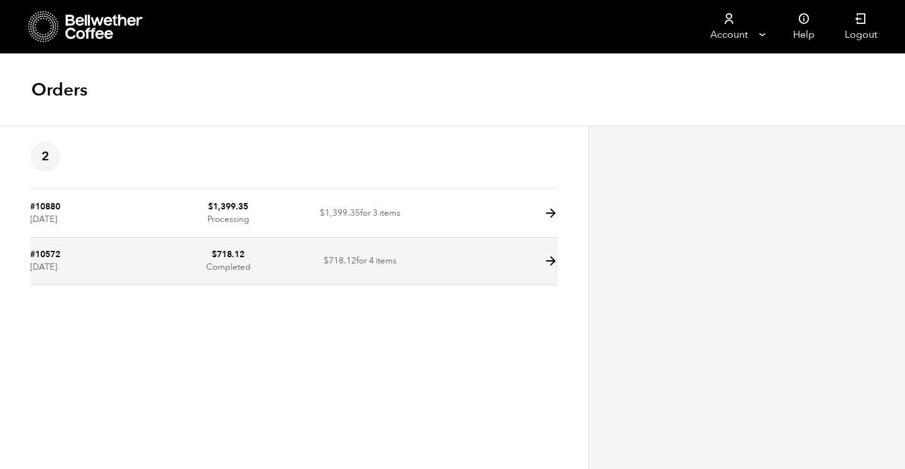
click at [431, 267] on td at bounding box center [492, 262] width 132 height 48
click at [551, 261] on icon at bounding box center [551, 261] width 14 height 14
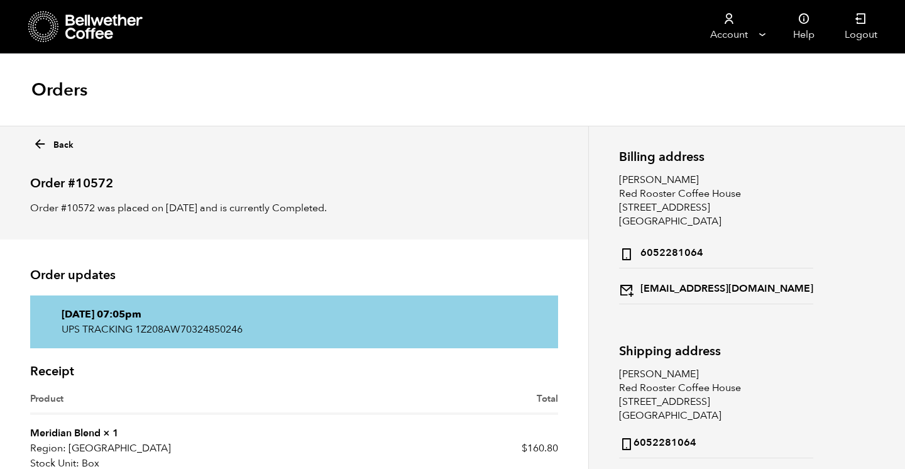
click at [85, 26] on icon at bounding box center [104, 26] width 79 height 25
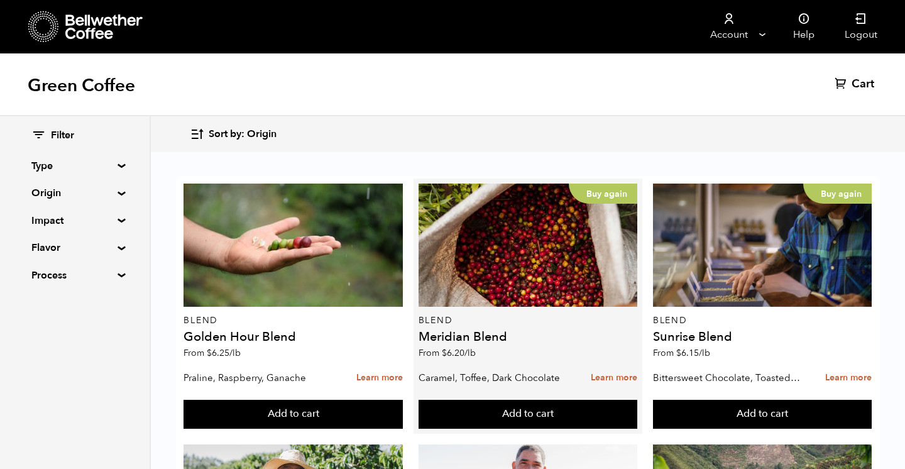
scroll to position [70, 0]
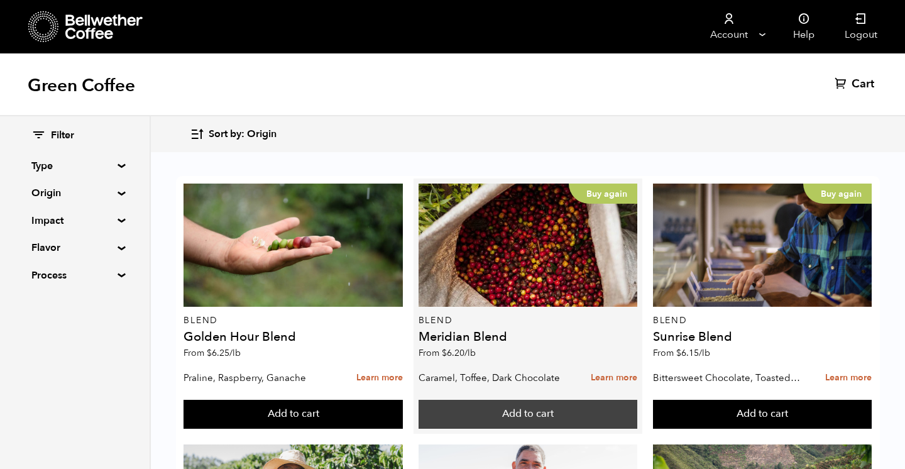
click at [483, 400] on button "Add to cart" at bounding box center [528, 414] width 219 height 29
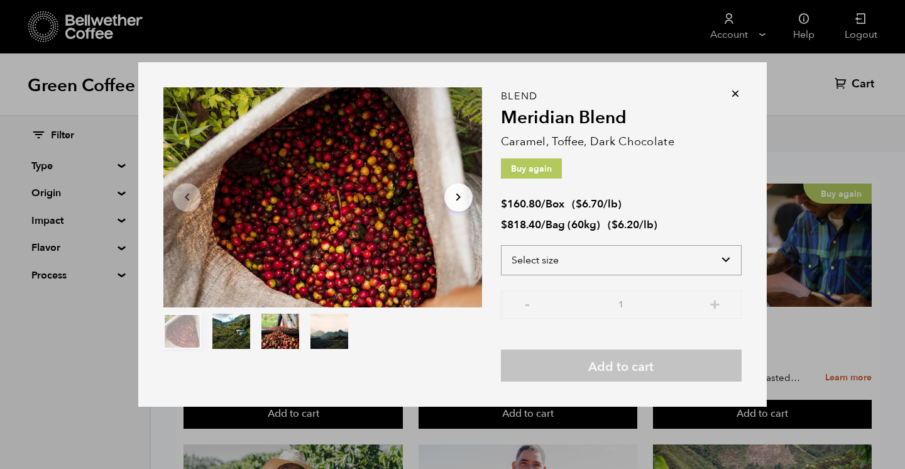
click at [546, 263] on select "Select size Bag (60kg) (132 lbs) Box (24 lbs)" at bounding box center [621, 260] width 241 height 30
select select "box"
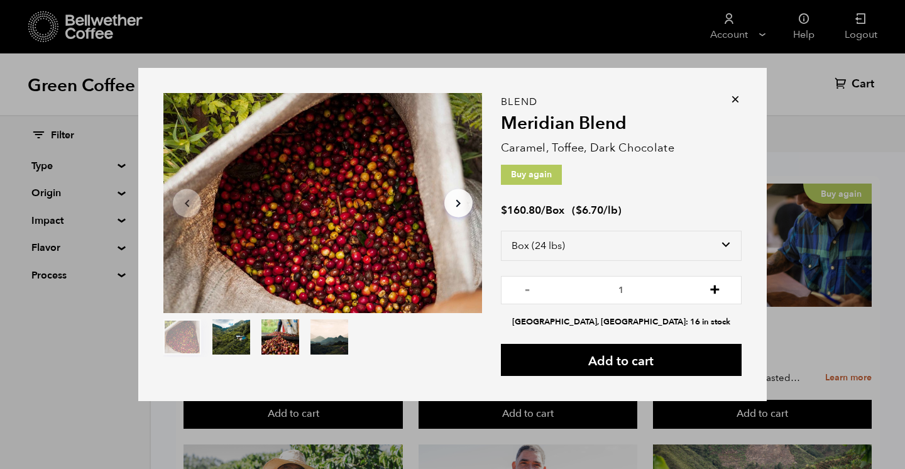
click at [717, 291] on button "+" at bounding box center [715, 288] width 16 height 13
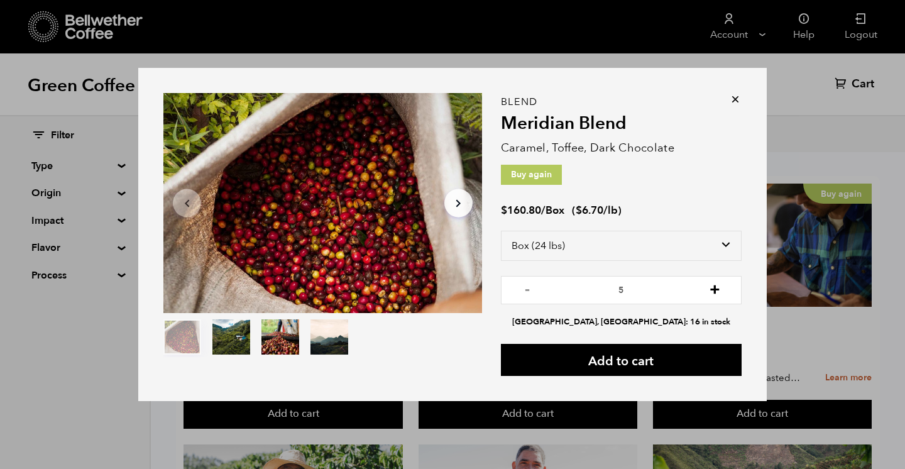
type input "6"
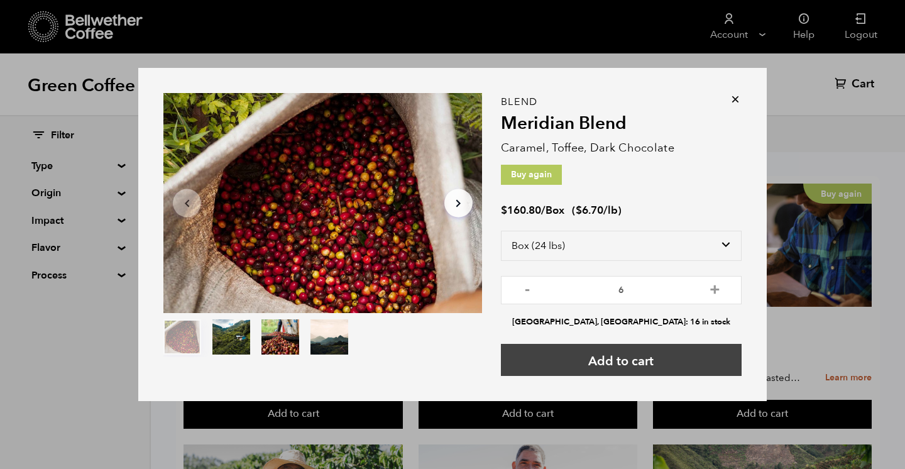
click at [624, 366] on button "Add to cart" at bounding box center [621, 360] width 241 height 32
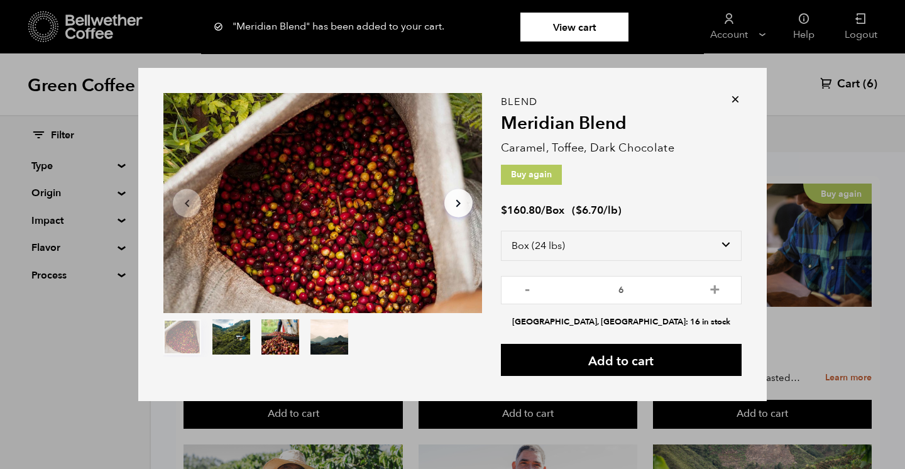
click at [567, 21] on link "View cart" at bounding box center [575, 27] width 108 height 29
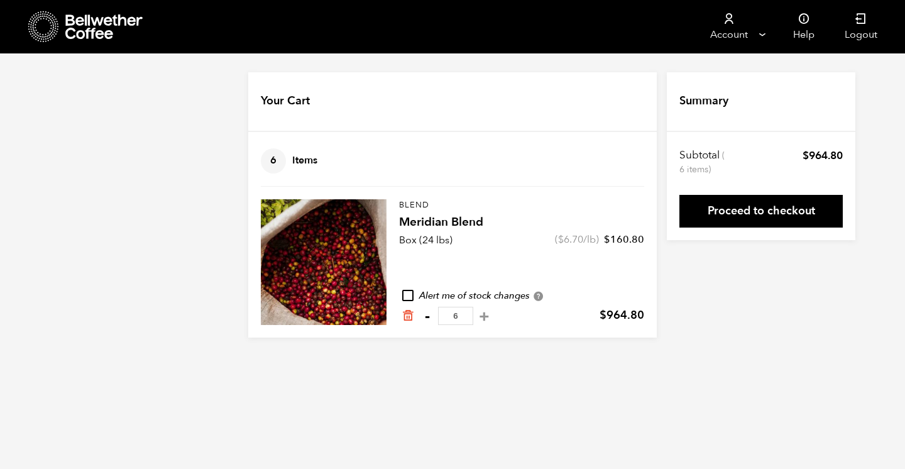
click at [427, 313] on button "-" at bounding box center [427, 316] width 16 height 13
type input "5"
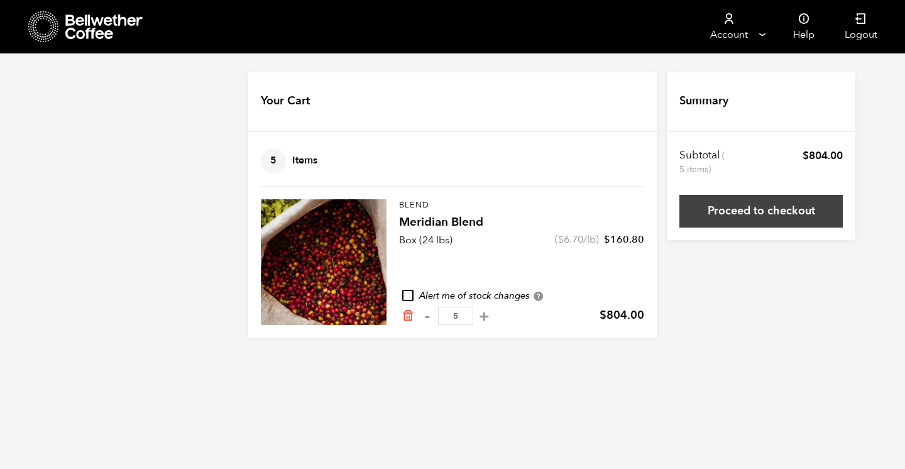
click at [748, 210] on link "Proceed to checkout" at bounding box center [761, 211] width 163 height 33
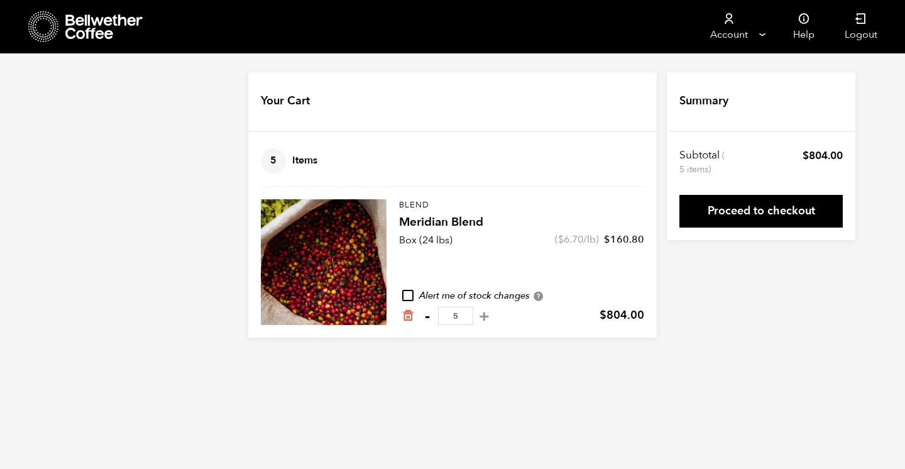
click at [428, 314] on button "-" at bounding box center [427, 316] width 16 height 13
type input "4"
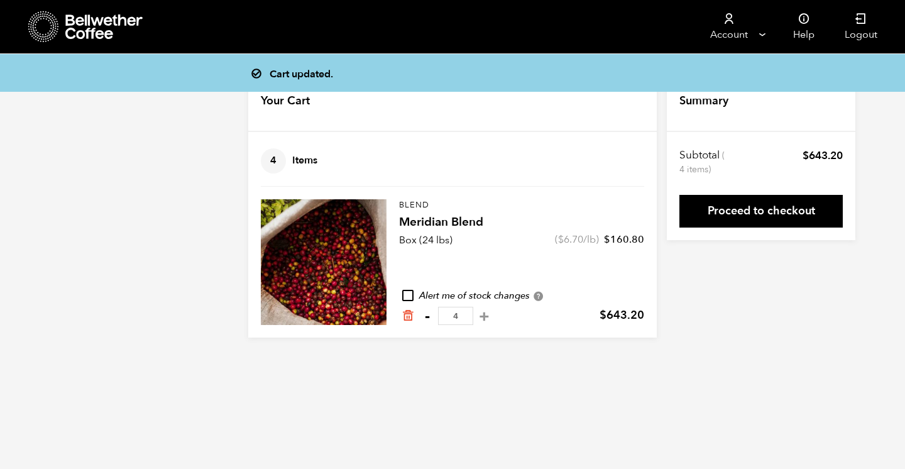
click at [426, 314] on button "-" at bounding box center [427, 316] width 16 height 13
type input "3"
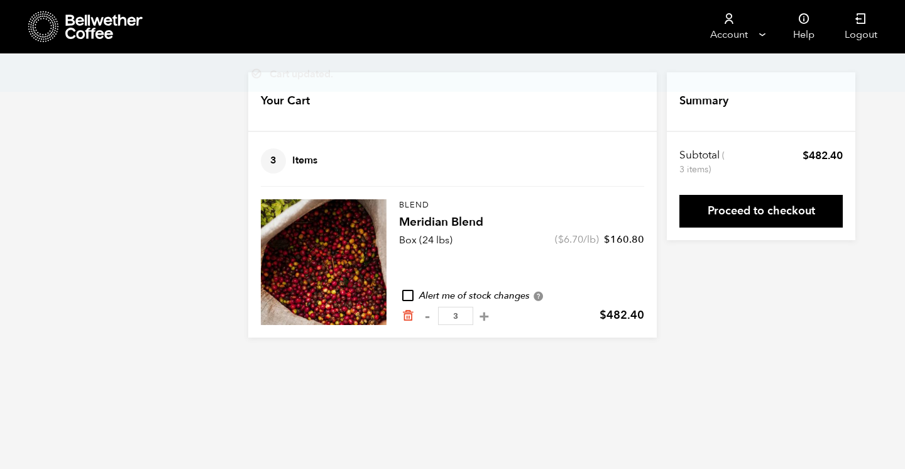
drag, startPoint x: 458, startPoint y: 317, endPoint x: 443, endPoint y: 317, distance: 14.5
click at [443, 317] on input "3" at bounding box center [455, 316] width 35 height 18
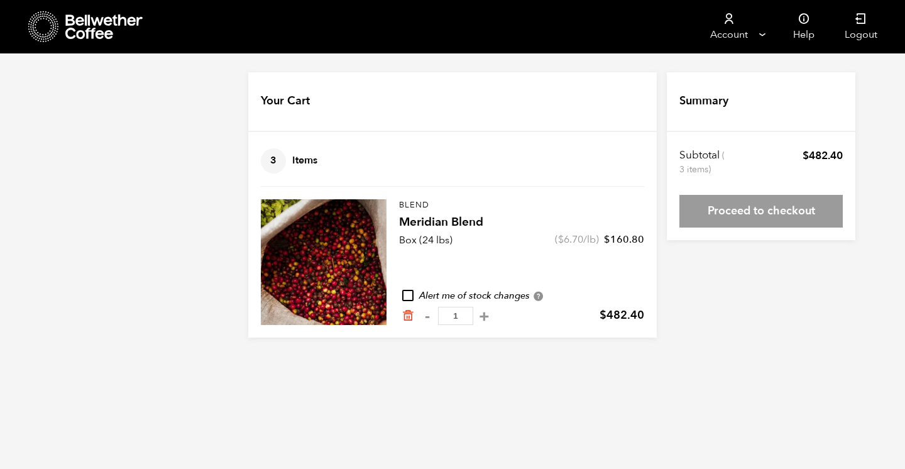
type input "1"
click at [444, 356] on html "Store 5 Account [GEOGRAPHIC_DATA]" at bounding box center [452, 178] width 905 height 356
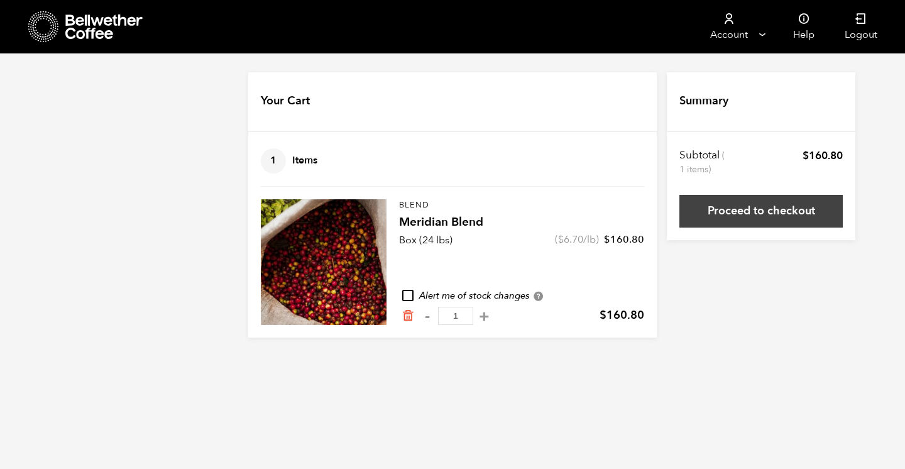
click at [730, 208] on link "Proceed to checkout" at bounding box center [761, 211] width 163 height 33
